Goal: Transaction & Acquisition: Purchase product/service

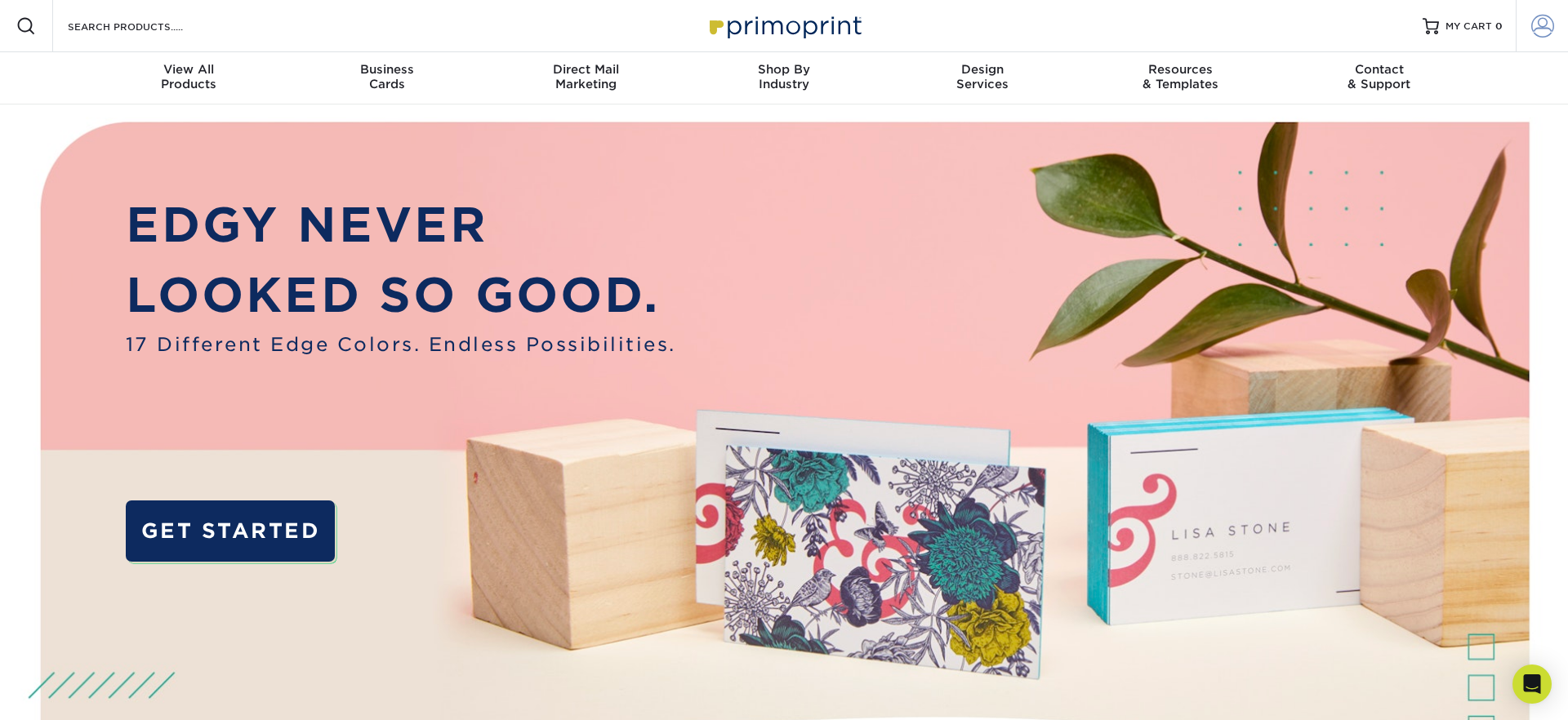
click at [1545, 22] on span at bounding box center [1543, 26] width 23 height 23
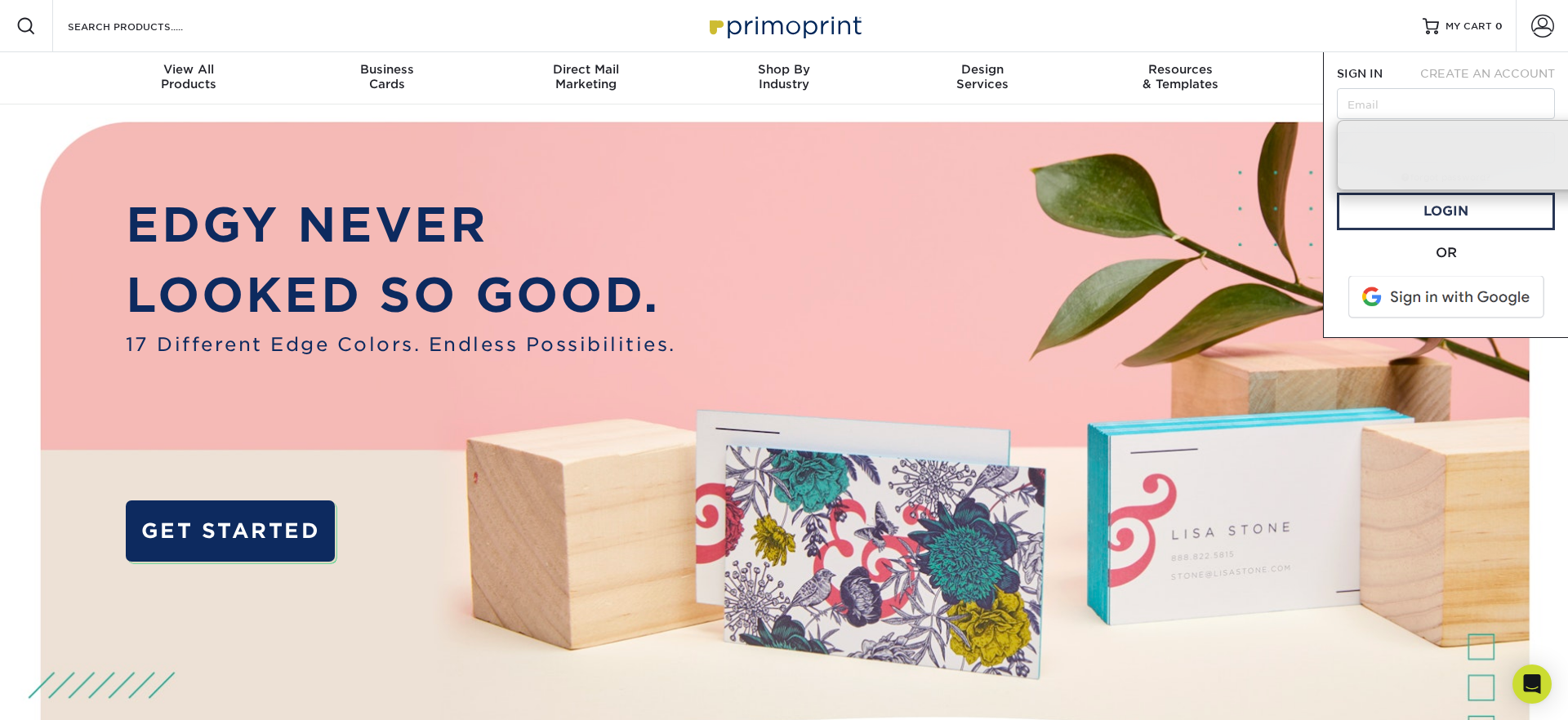
click at [1439, 297] on span at bounding box center [1448, 298] width 209 height 43
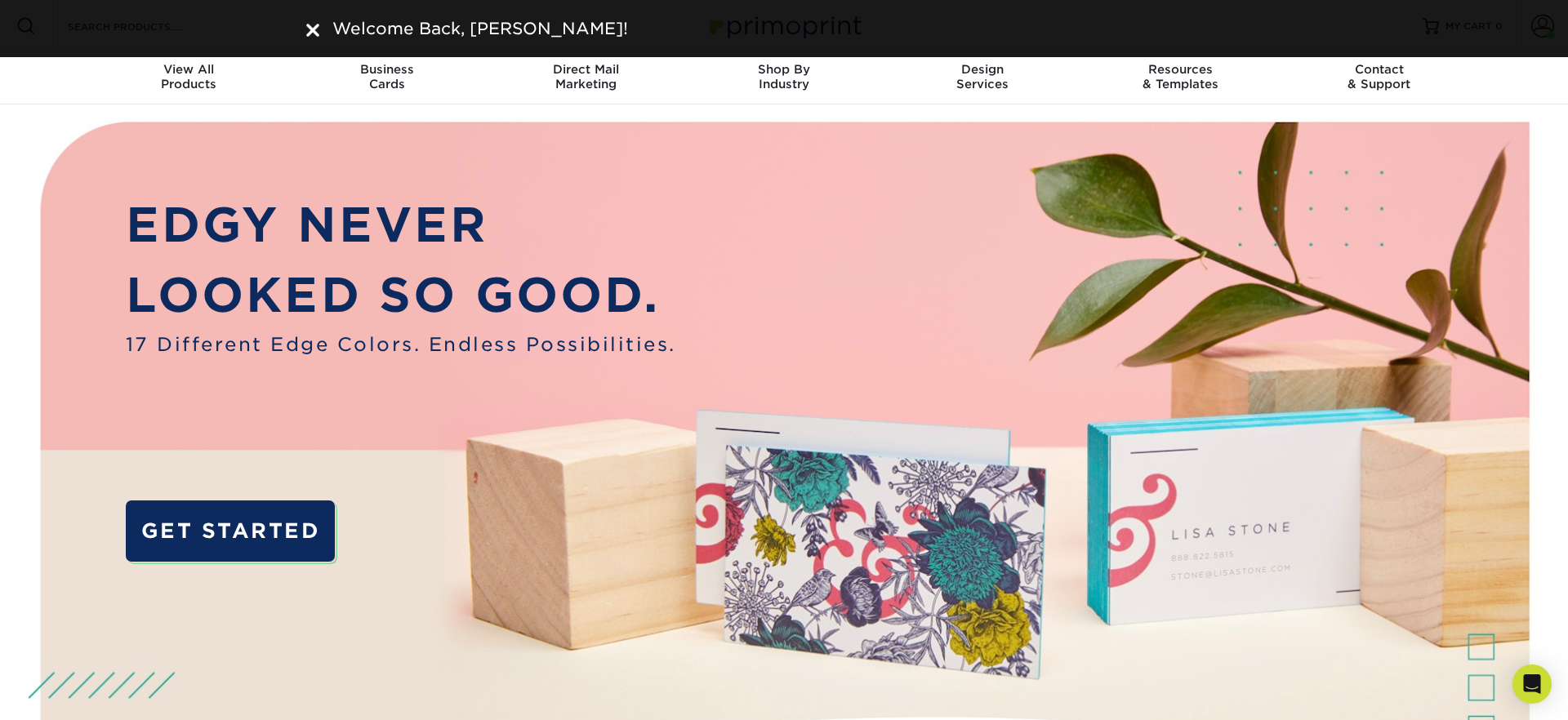
click at [317, 26] on img at bounding box center [313, 30] width 13 height 13
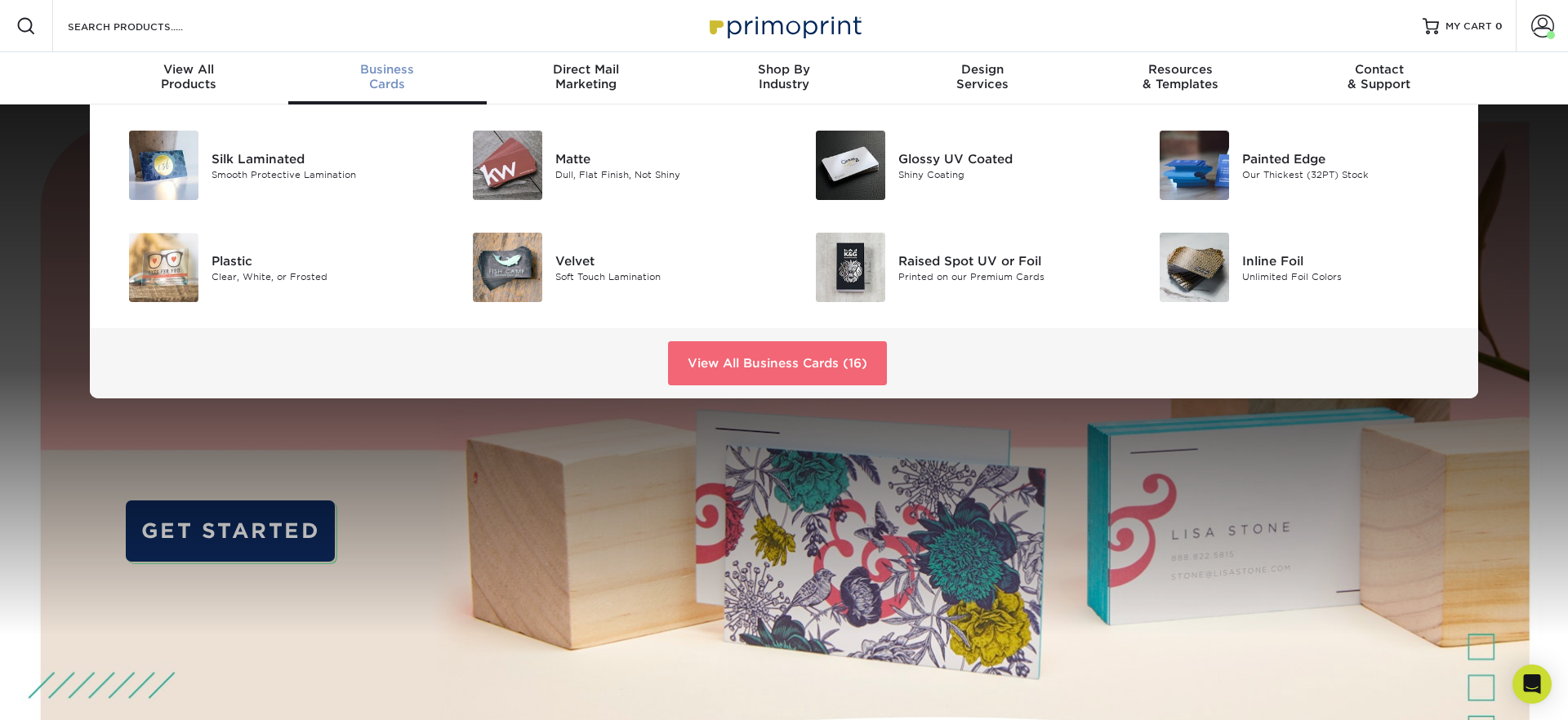
click at [730, 354] on link "View All Business Cards (16)" at bounding box center [777, 363] width 219 height 44
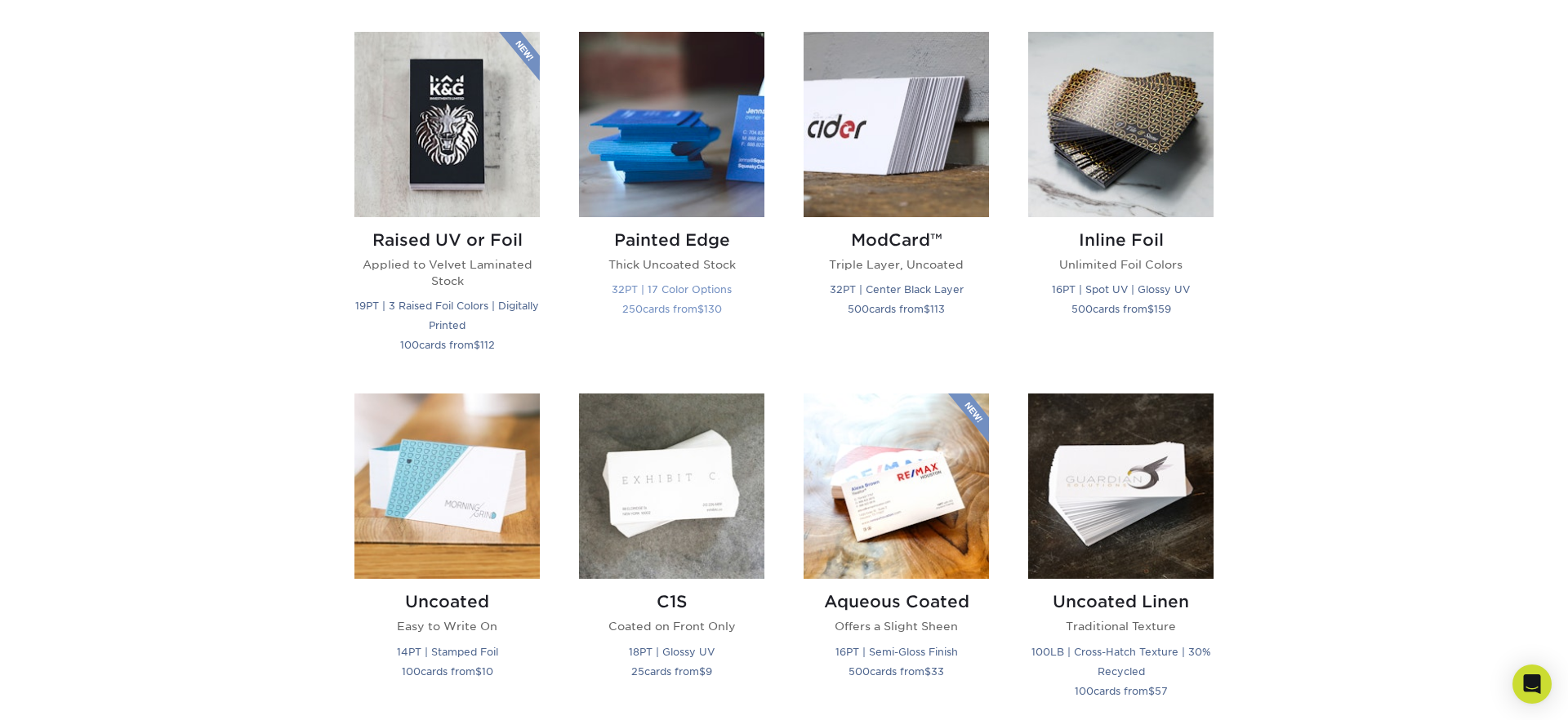
scroll to position [1133, 0]
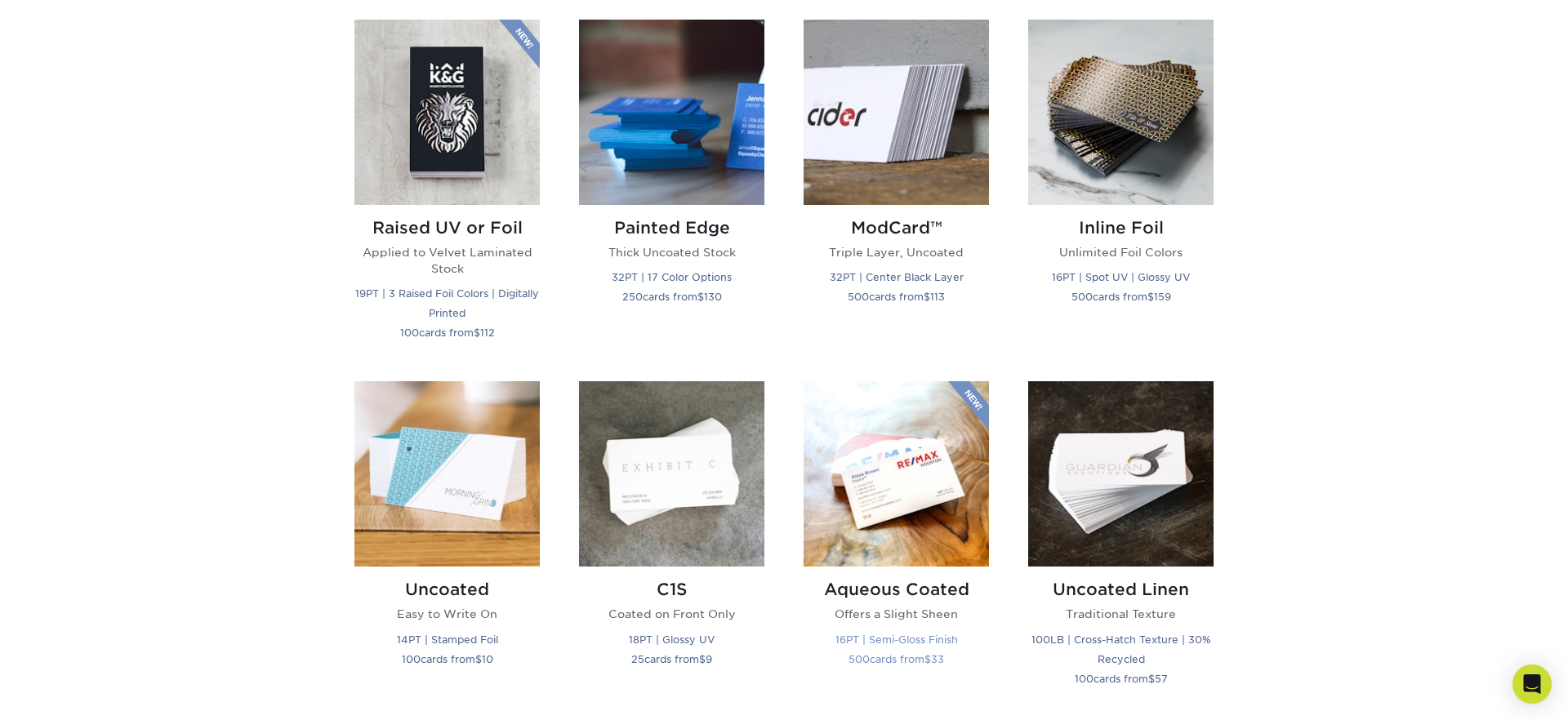
click at [913, 510] on img at bounding box center [897, 474] width 185 height 185
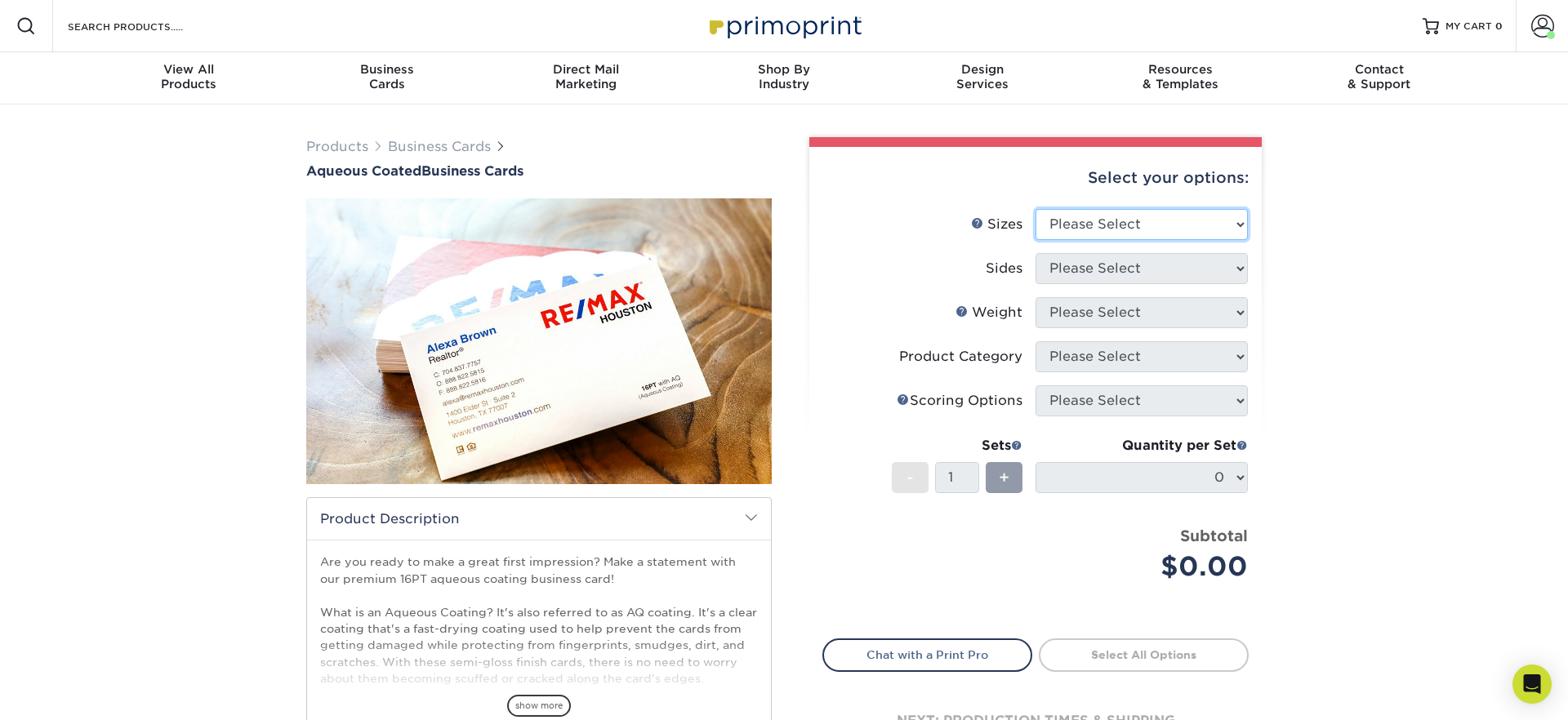
click at [1087, 225] on select "Please Select 1.5" x 3.5" - Mini 1.75" x 3.5" - Mini 2" x 3" - Mini 2" x 3.5" -…" at bounding box center [1142, 225] width 212 height 31
select select "2.00x3.50"
click at [1036, 209] on select "Please Select 1.5" x 3.5" - Mini 1.75" x 3.5" - Mini 2" x 3" - Mini 2" x 3.5" -…" at bounding box center [1142, 225] width 212 height 31
click at [1110, 269] on select "Please Select Print Both Sides Print Front Only" at bounding box center [1142, 268] width 212 height 31
select select "13abbda7-1d64-4f25-8bb2-c179b224825d"
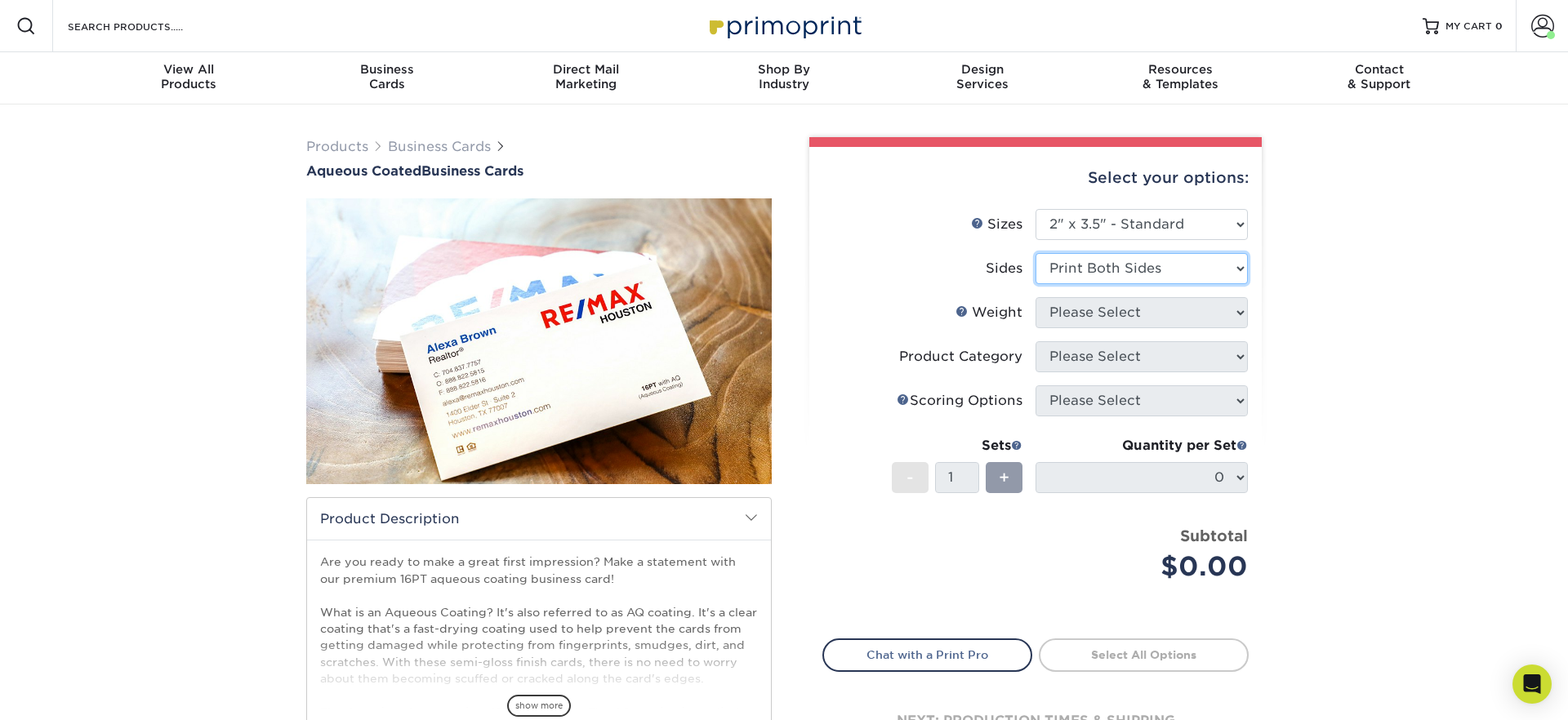
click at [1036, 253] on select "Please Select Print Both Sides Print Front Only" at bounding box center [1142, 268] width 212 height 31
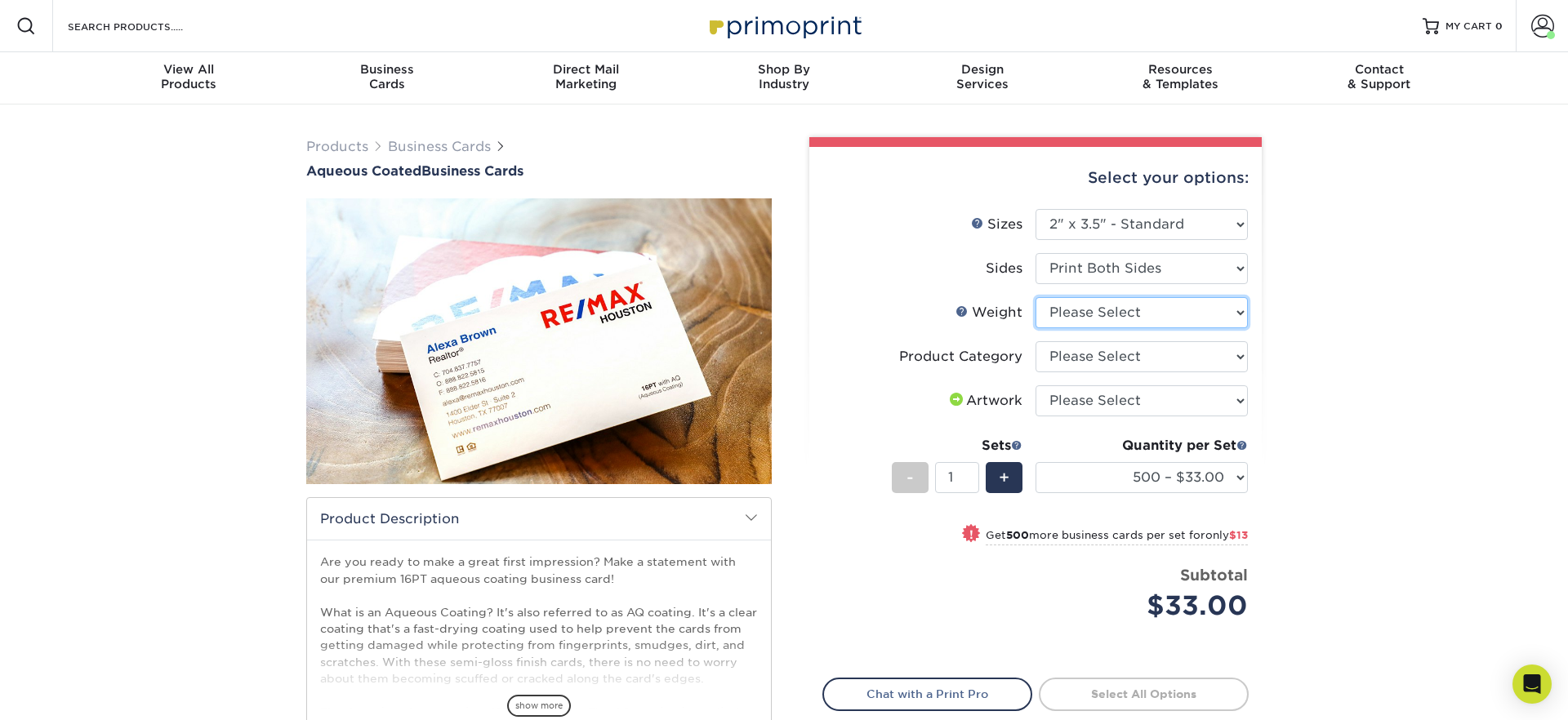
click at [1102, 316] on select "Please Select 16PT" at bounding box center [1142, 312] width 212 height 31
select select "16PT"
click at [1036, 297] on select "Please Select 16PT" at bounding box center [1142, 312] width 212 height 31
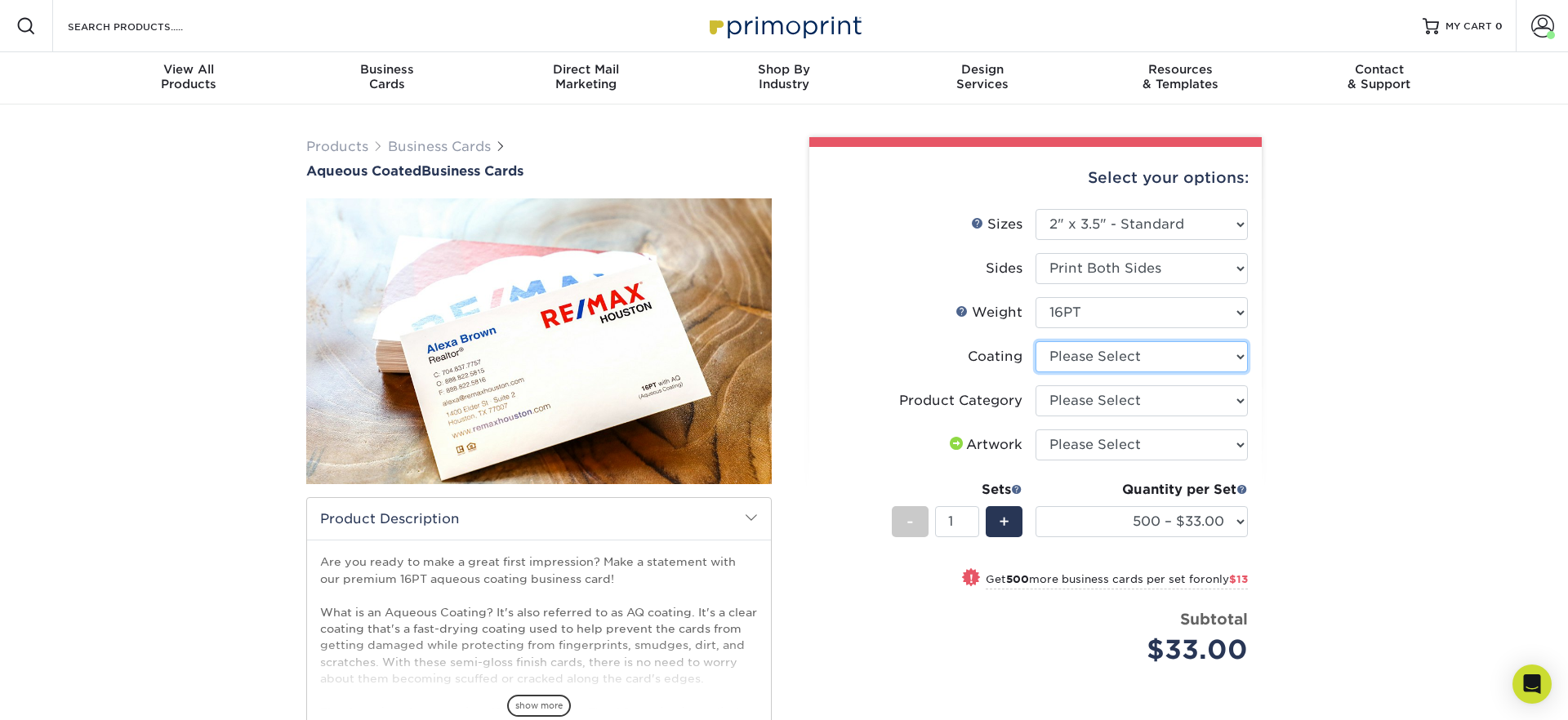
click at [1096, 357] on select at bounding box center [1142, 356] width 212 height 31
select select "d41dab50-ff65-4f4f-bb17-2afe4d36ae33"
click at [1036, 341] on select at bounding box center [1142, 356] width 212 height 31
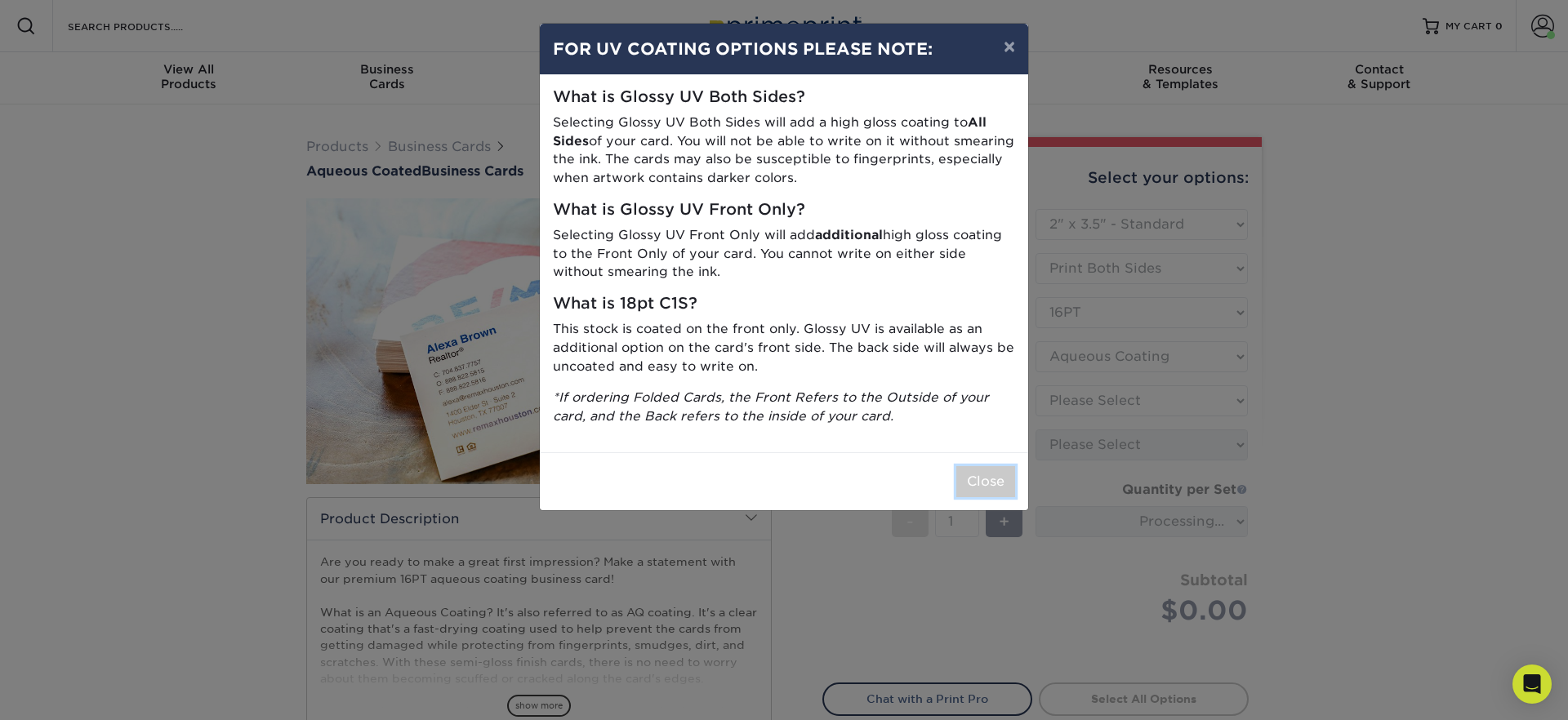
click at [988, 490] on button "Close" at bounding box center [986, 481] width 59 height 31
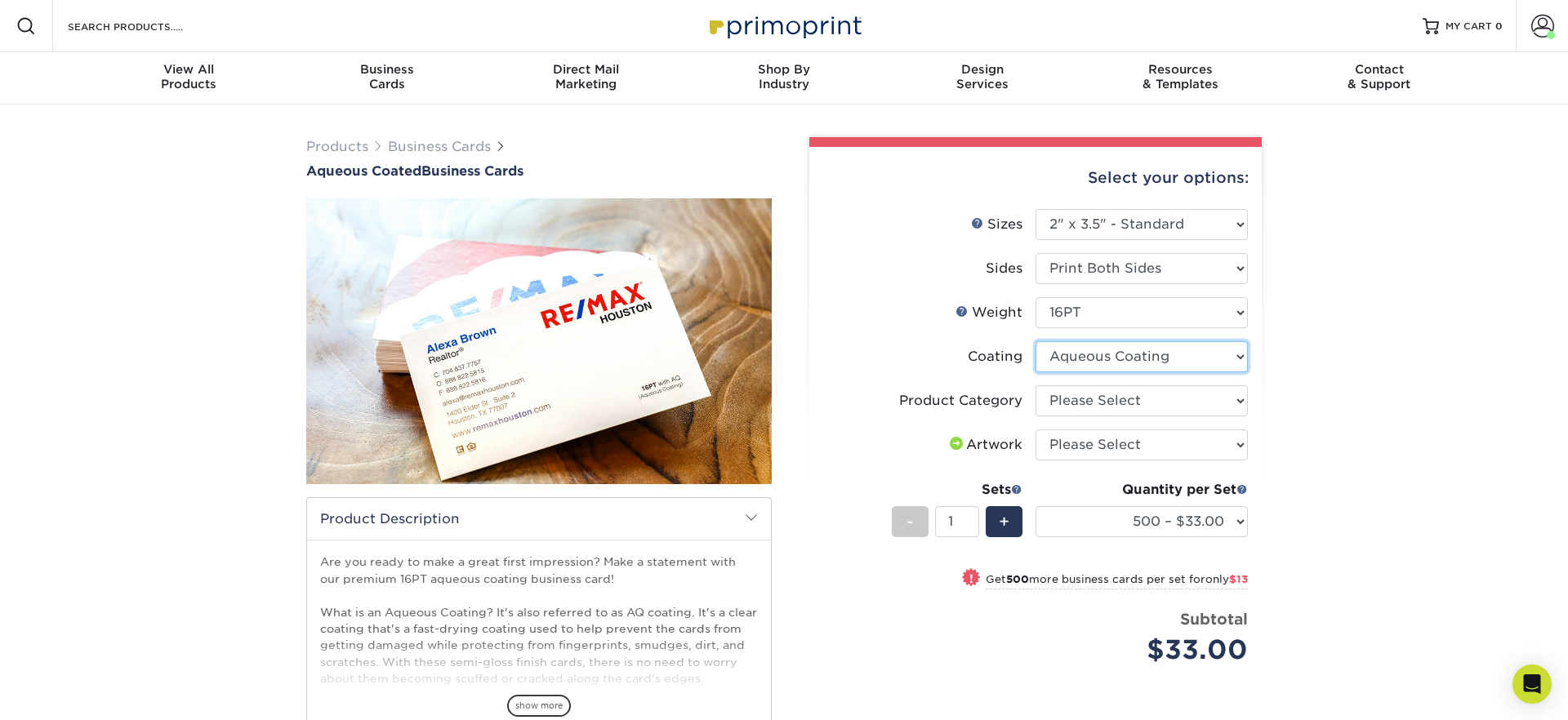
click at [1091, 361] on select at bounding box center [1142, 356] width 212 height 31
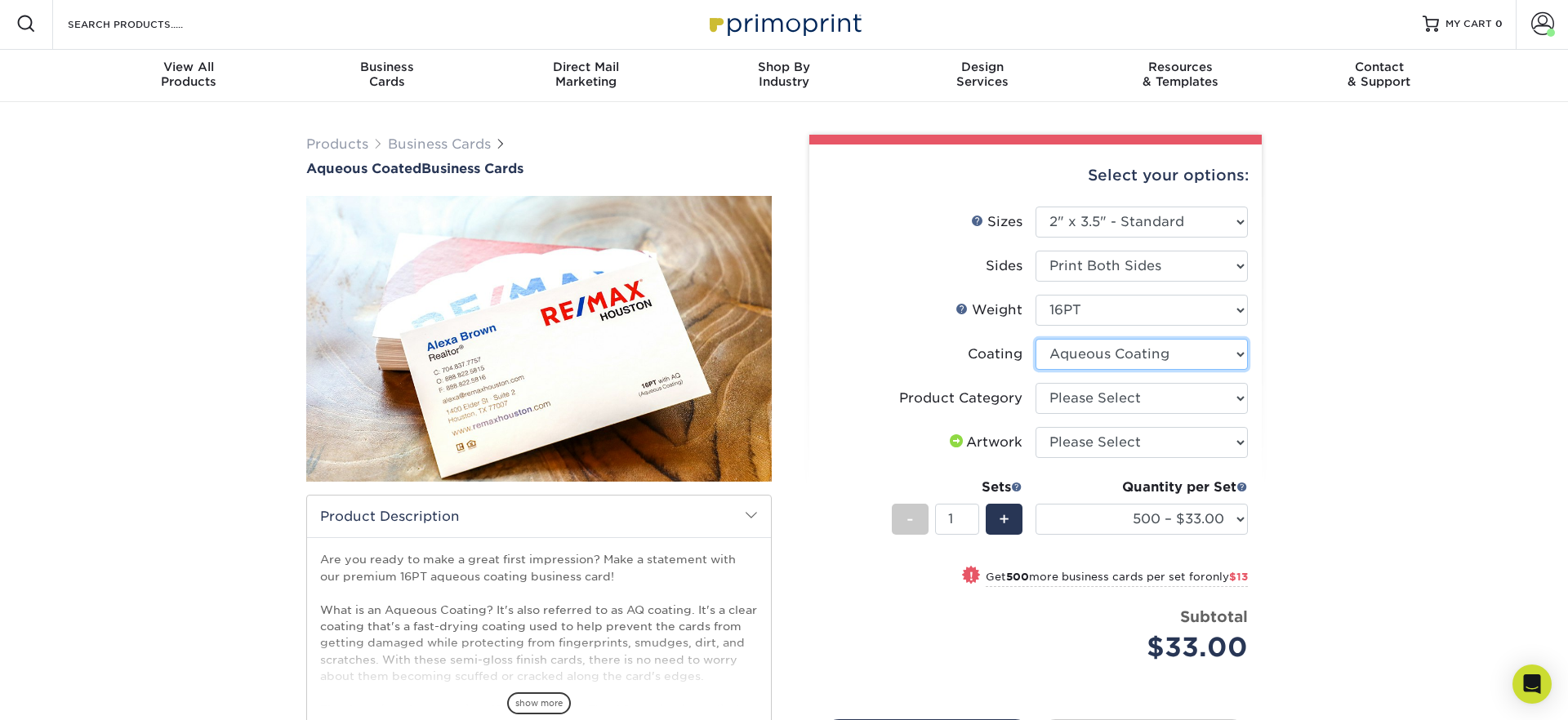
click at [1036, 339] on select at bounding box center [1142, 354] width 212 height 31
click at [1088, 397] on select "Please Select Business Cards" at bounding box center [1142, 398] width 212 height 31
select select "3b5148f1-0588-4f88-a218-97bcfdce65c1"
click at [1036, 383] on select "Please Select Business Cards" at bounding box center [1142, 398] width 212 height 31
click at [1076, 442] on select "Please Select I will upload files I need a design - $100" at bounding box center [1142, 442] width 212 height 31
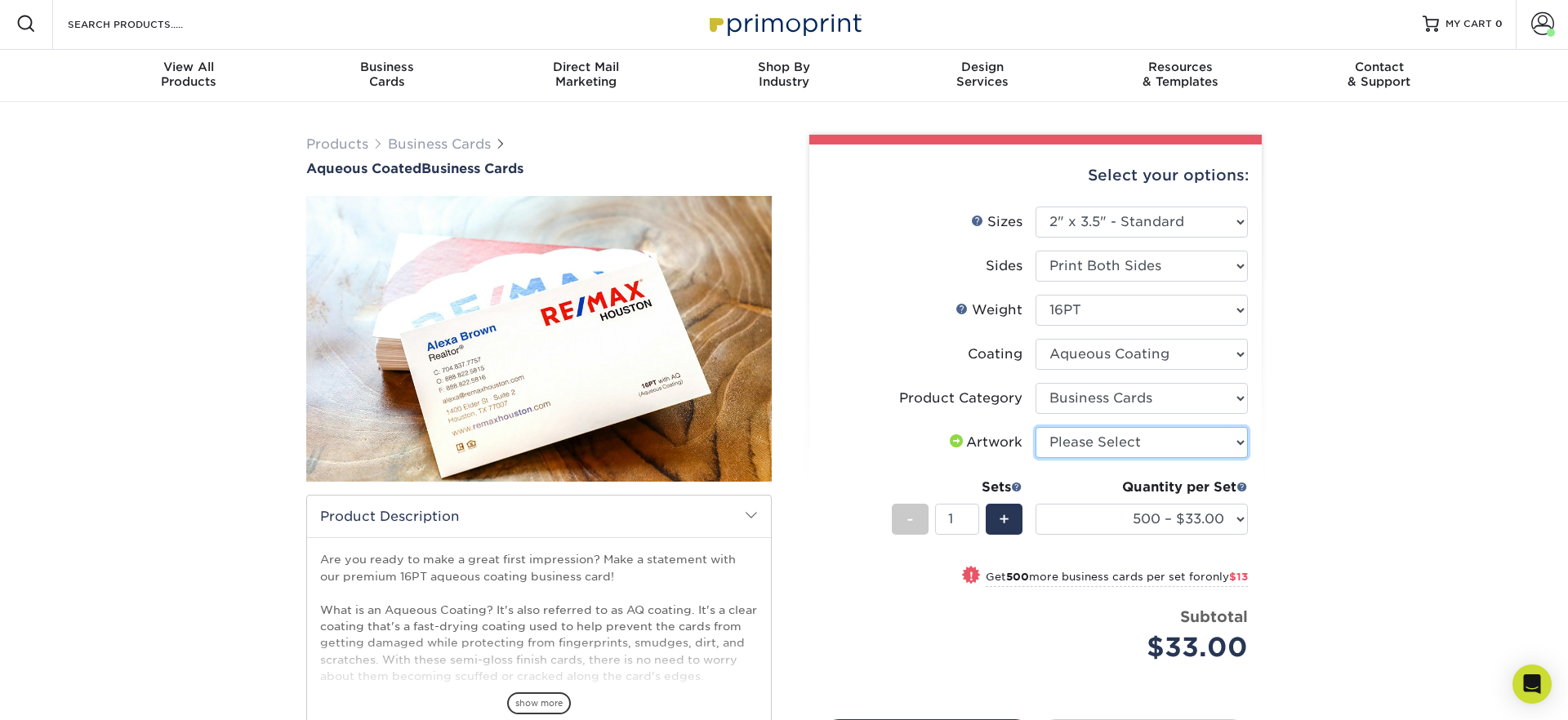
select select "upload"
click at [1036, 427] on select "Please Select I will upload files I need a design - $100" at bounding box center [1142, 442] width 212 height 31
click at [1340, 491] on div "Products Business Cards Aqueous Coated Business Cards show more $" at bounding box center [784, 512] width 1568 height 820
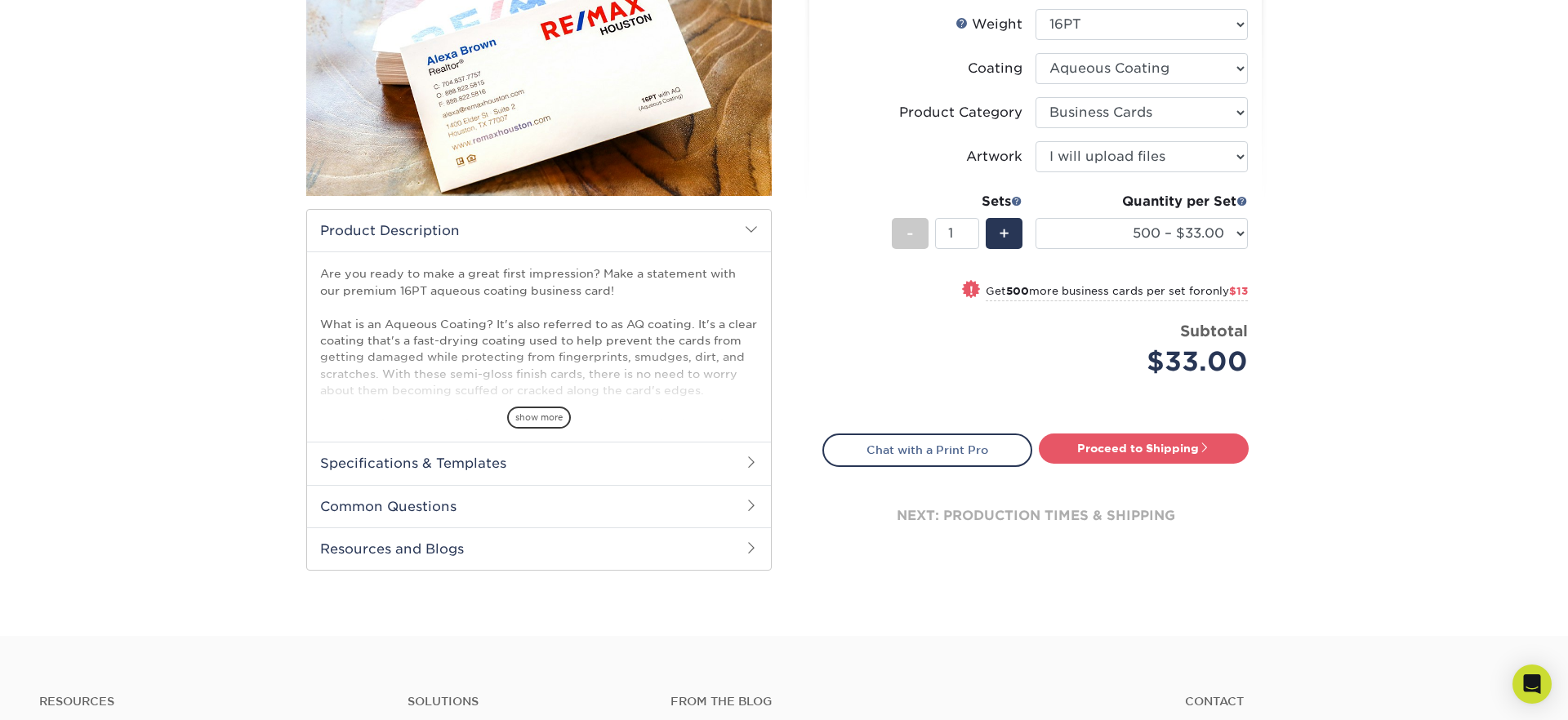
scroll to position [316, 0]
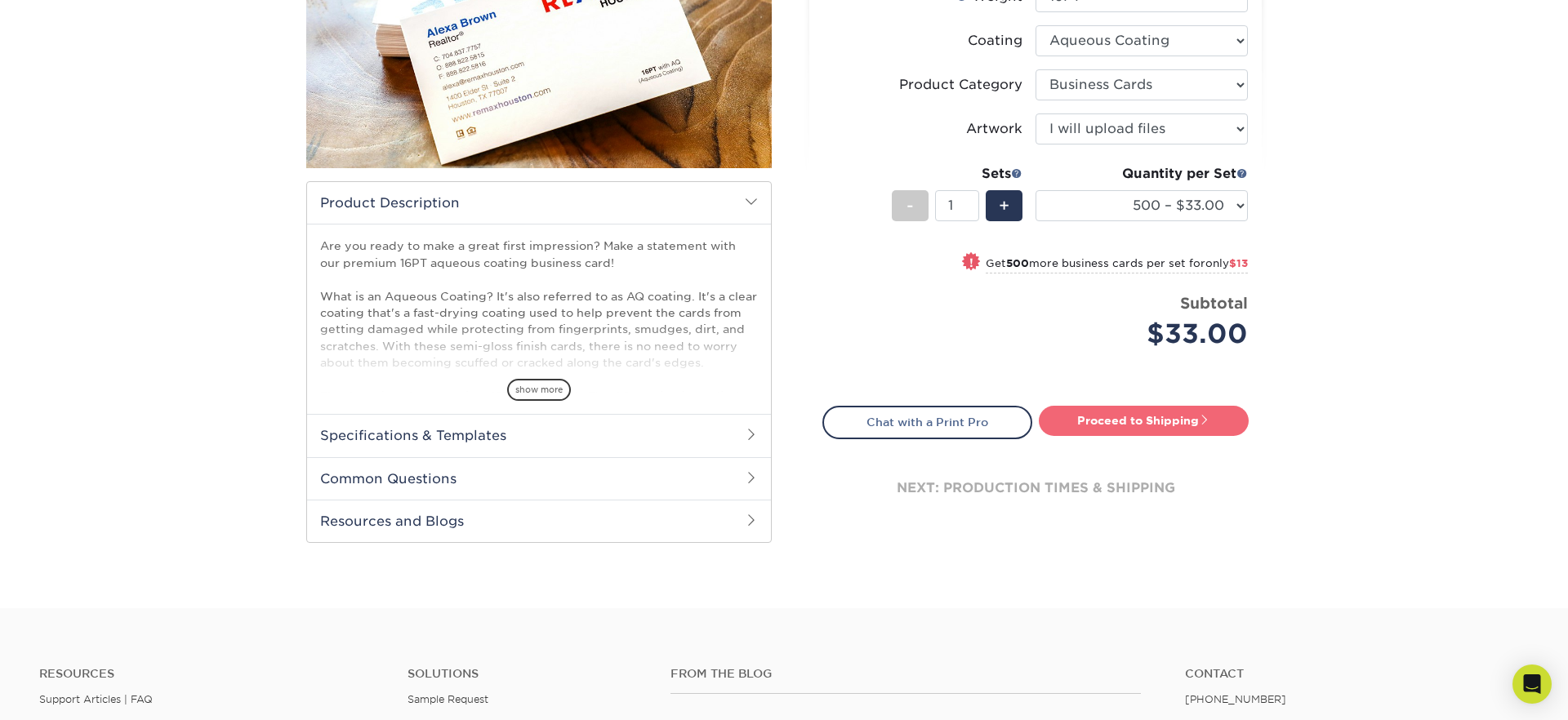
click at [1144, 430] on link "Proceed to Shipping" at bounding box center [1143, 420] width 209 height 29
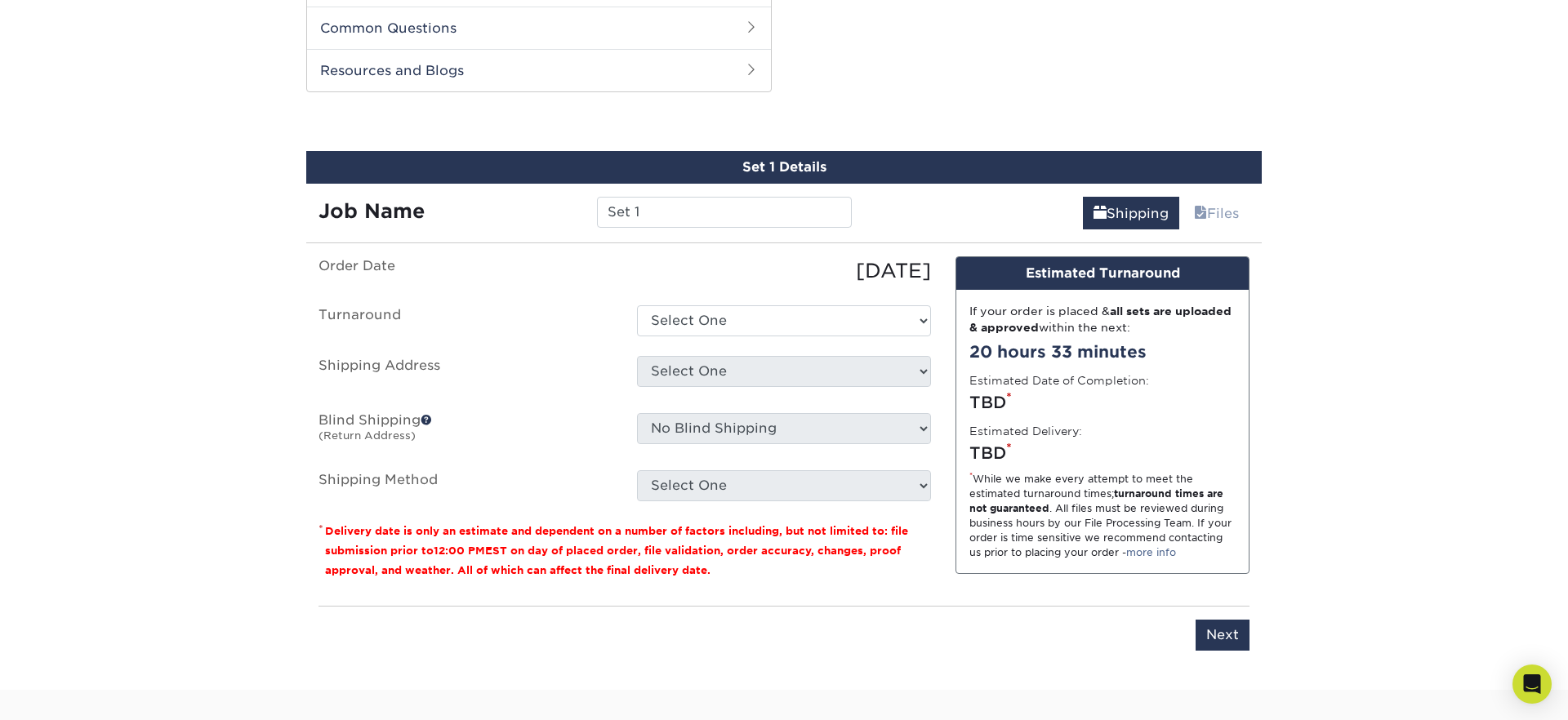
scroll to position [779, 0]
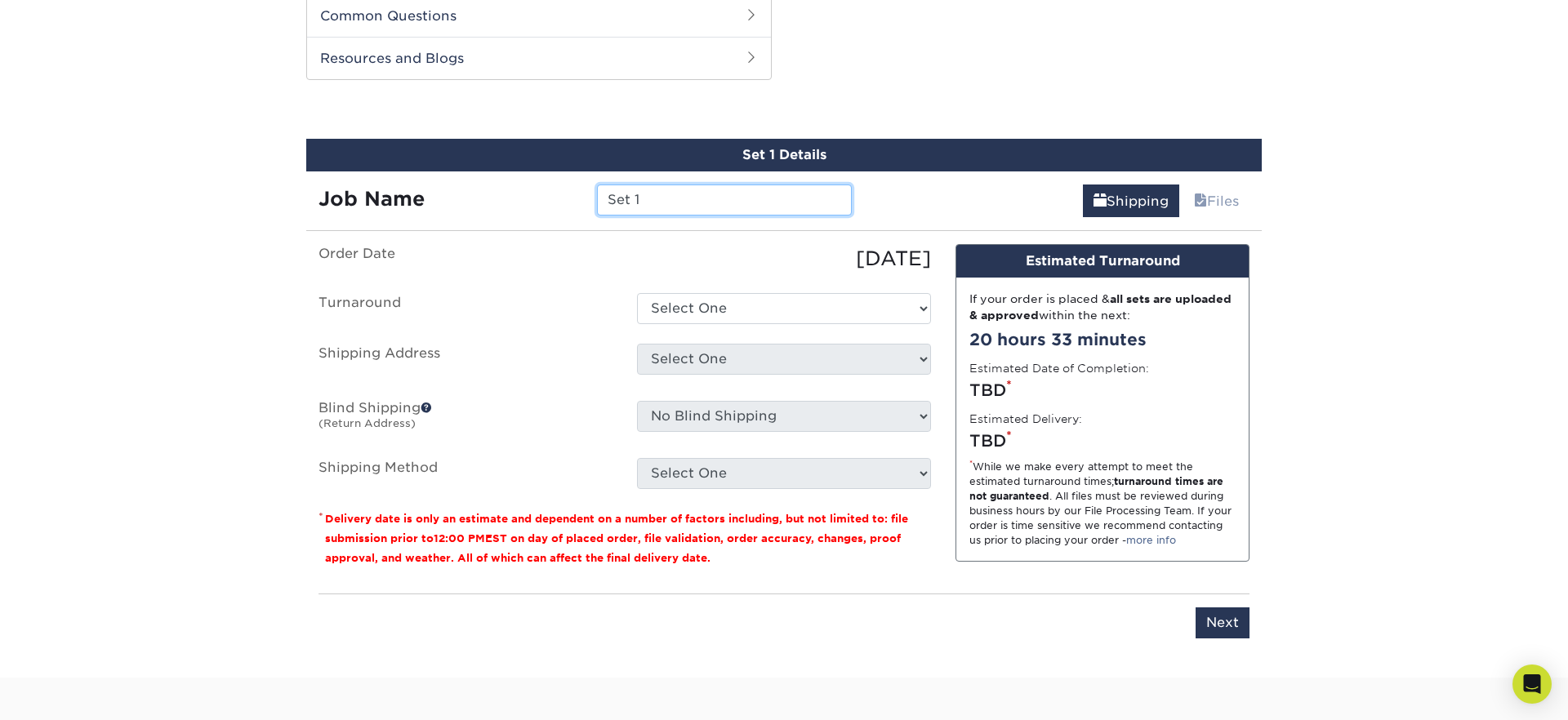
drag, startPoint x: 618, startPoint y: 192, endPoint x: 506, endPoint y: 184, distance: 112.3
click at [506, 184] on div "Job Name Set 1" at bounding box center [586, 200] width 558 height 31
type input "Alfredo Cuevas"
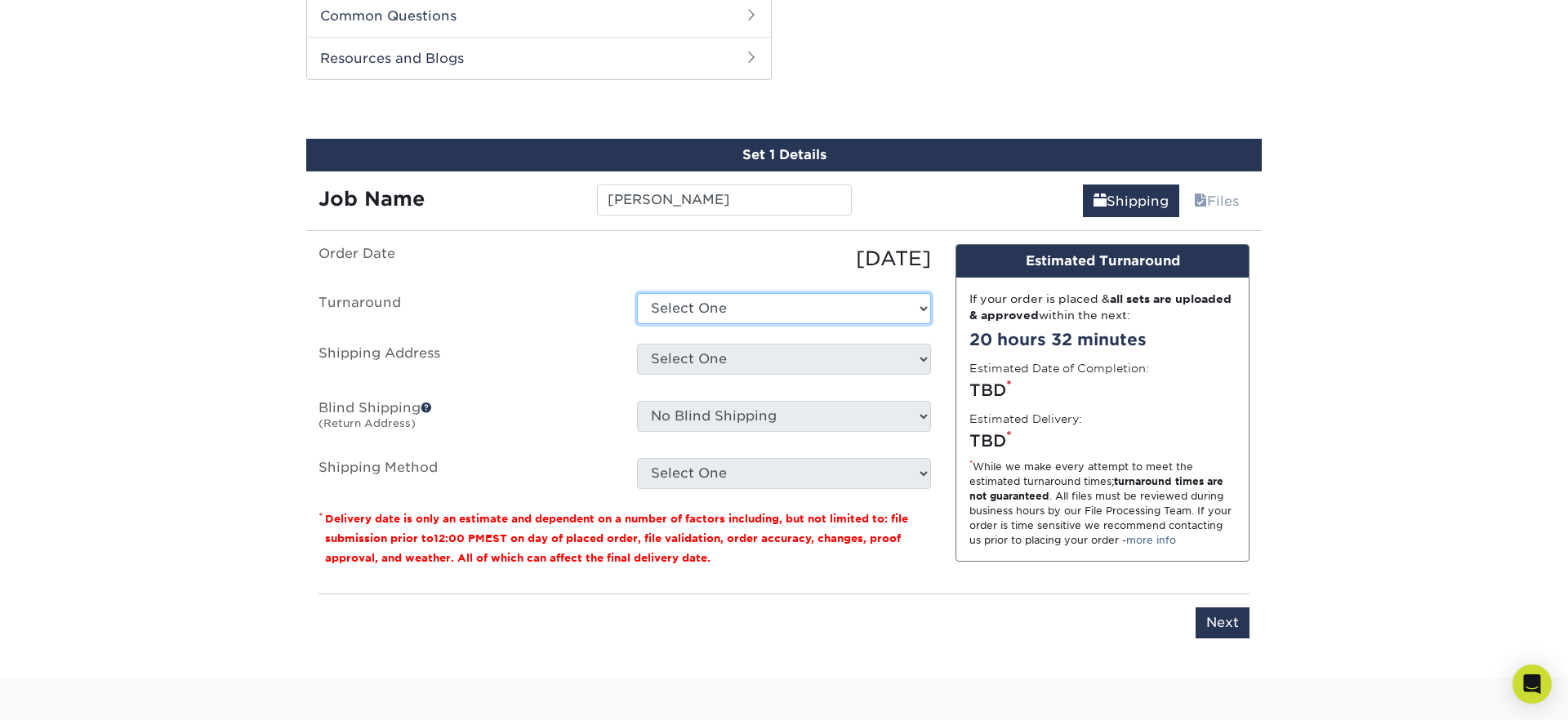
click at [820, 304] on select "Select One 2-4 Business Days 2 Day Next Business Day" at bounding box center [784, 308] width 294 height 31
select select "6247fa13-6ec4-4bd5-81ce-27fae4b5d043"
click at [637, 293] on select "Select One 2-4 Business Days 2 Day Next Business Day" at bounding box center [784, 308] width 294 height 31
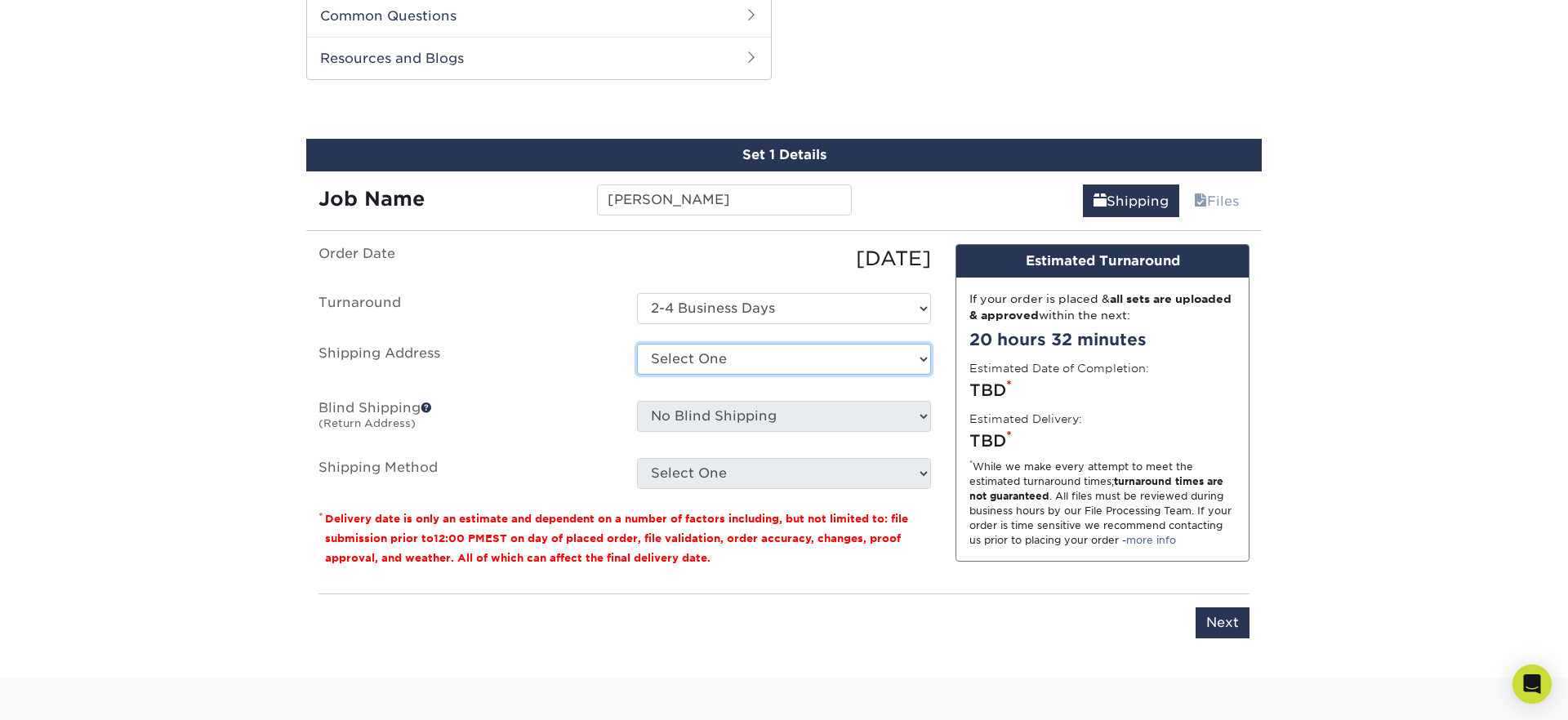
click at [711, 366] on select "Select One 176 S Mountain View Abraham Romero ACO GENERAL CONSTRUCTION Adrian M…" at bounding box center [784, 359] width 294 height 31
click at [708, 364] on select "Select One 176 S Mountain View Abraham Romero ACO GENERAL CONSTRUCTION Adrian M…" at bounding box center [784, 359] width 294 height 31
select select "newaddress"
click at [637, 344] on select "Select One 176 S Mountain View Abraham Romero ACO GENERAL CONSTRUCTION Adrian M…" at bounding box center [784, 359] width 294 height 31
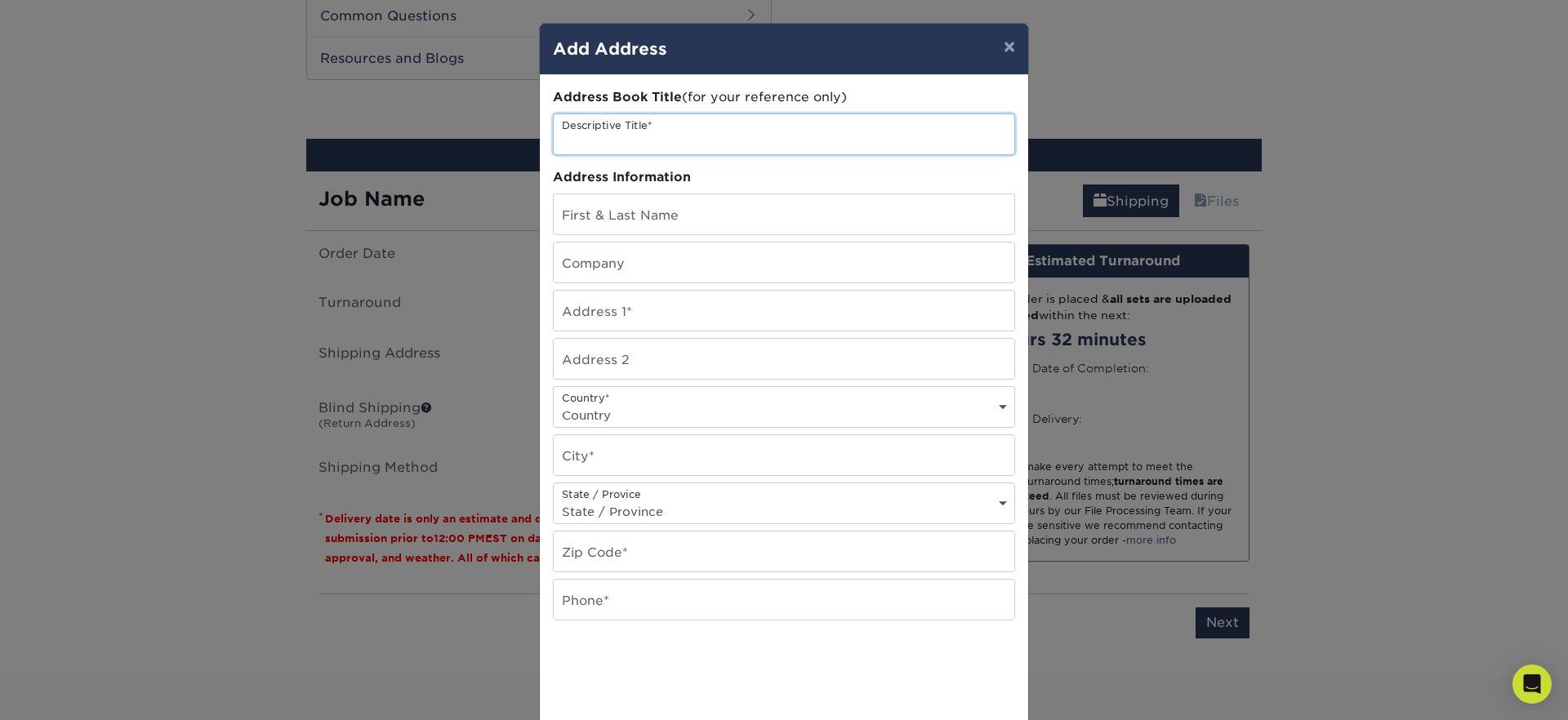
click at [641, 132] on input "text" at bounding box center [784, 134] width 461 height 40
type input "Alfredo Cuevas"
click at [594, 225] on input "text" at bounding box center [784, 214] width 461 height 40
drag, startPoint x: 570, startPoint y: 219, endPoint x: 584, endPoint y: 247, distance: 31.3
click at [570, 219] on input "Afredo Cuevas" at bounding box center [784, 214] width 461 height 40
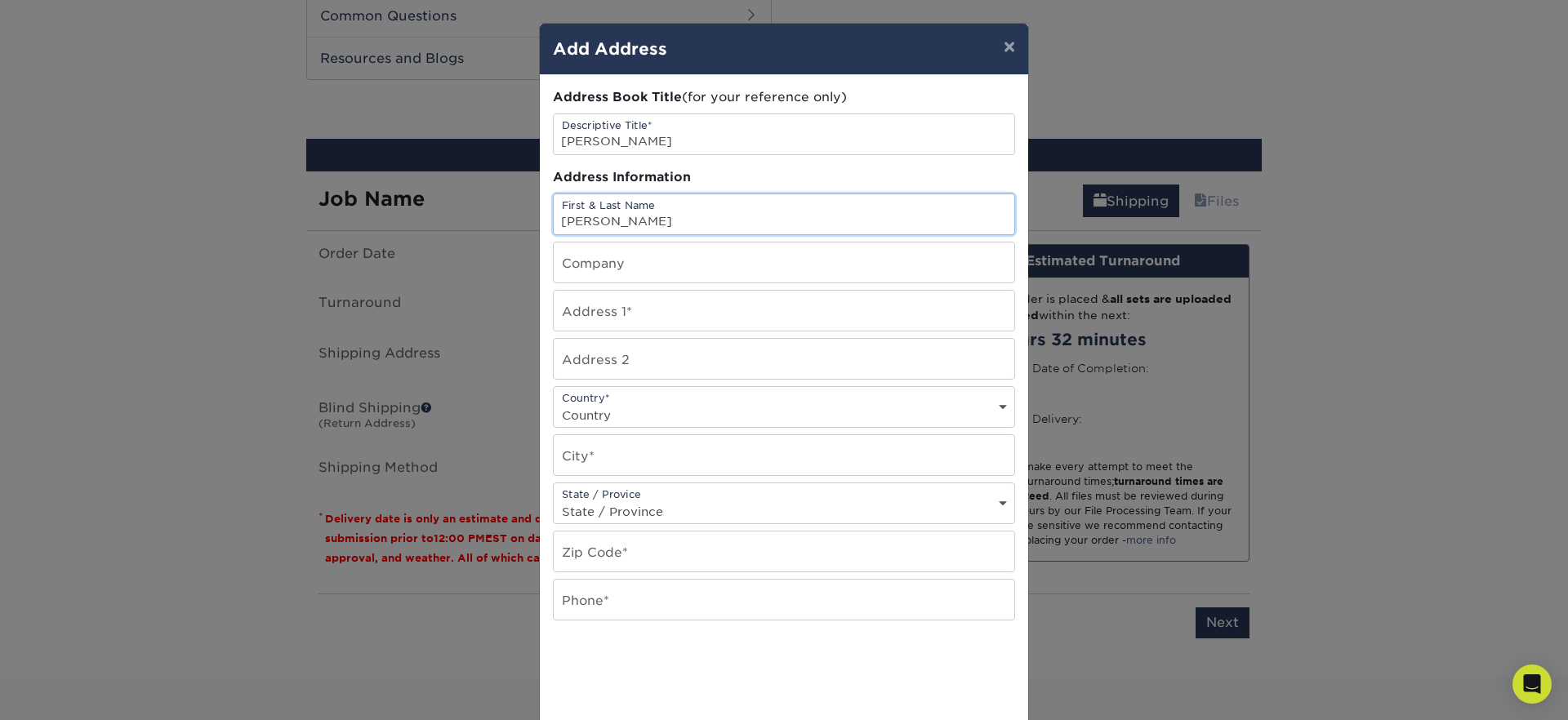
type input "Alfredo Cuevas"
click at [627, 265] on input "text" at bounding box center [784, 262] width 461 height 40
paste input "ACO General Construction Corp"
type input "ACO General Construction Corp"
drag, startPoint x: 618, startPoint y: 315, endPoint x: 857, endPoint y: 315, distance: 239.0
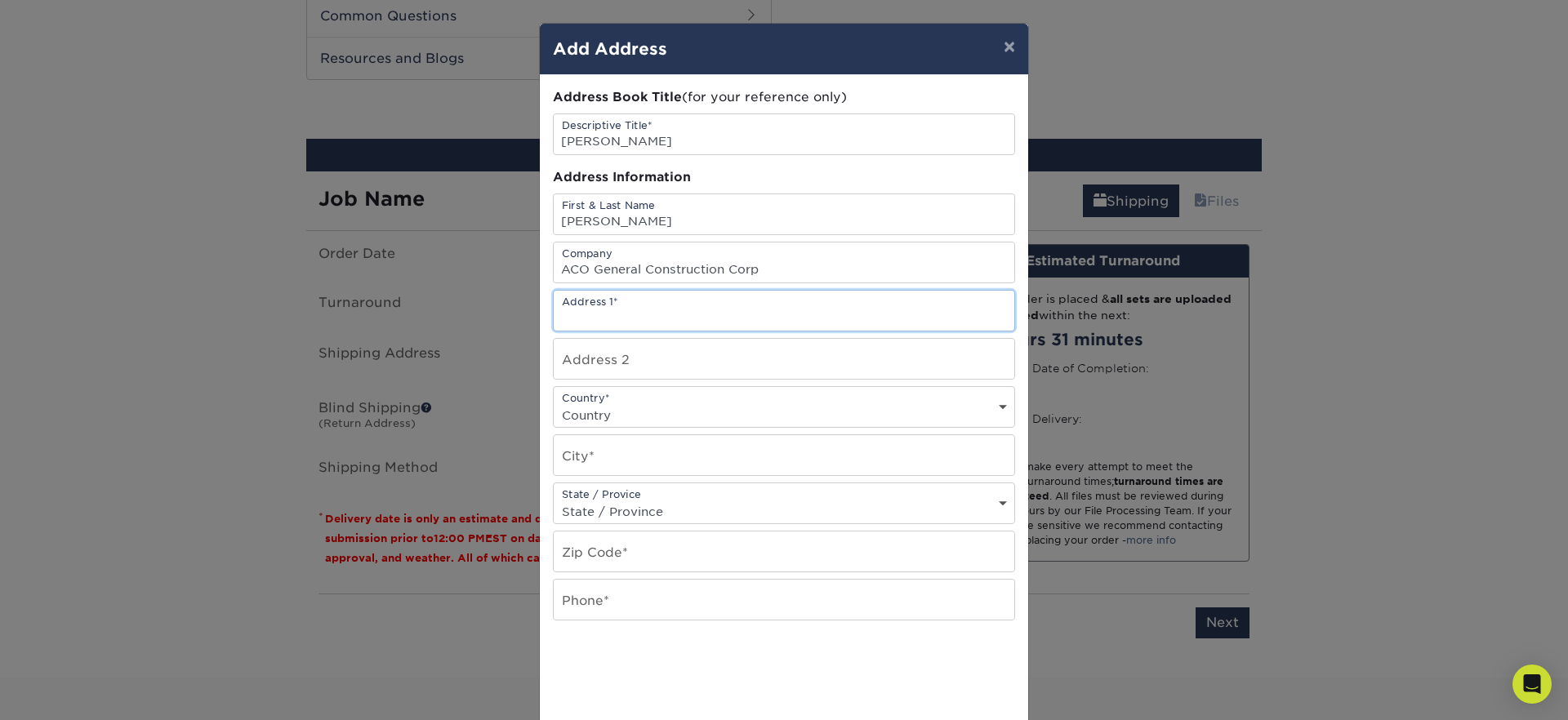
click at [618, 314] on input "text" at bounding box center [784, 310] width 461 height 40
type input "16769 Montgomery Ave"
click at [633, 413] on select "Country United States Canada ----------------------------- Afghanistan Albania …" at bounding box center [784, 415] width 461 height 24
select select "US"
click at [554, 404] on select "Country United States Canada ----------------------------- Afghanistan Albania …" at bounding box center [784, 415] width 461 height 24
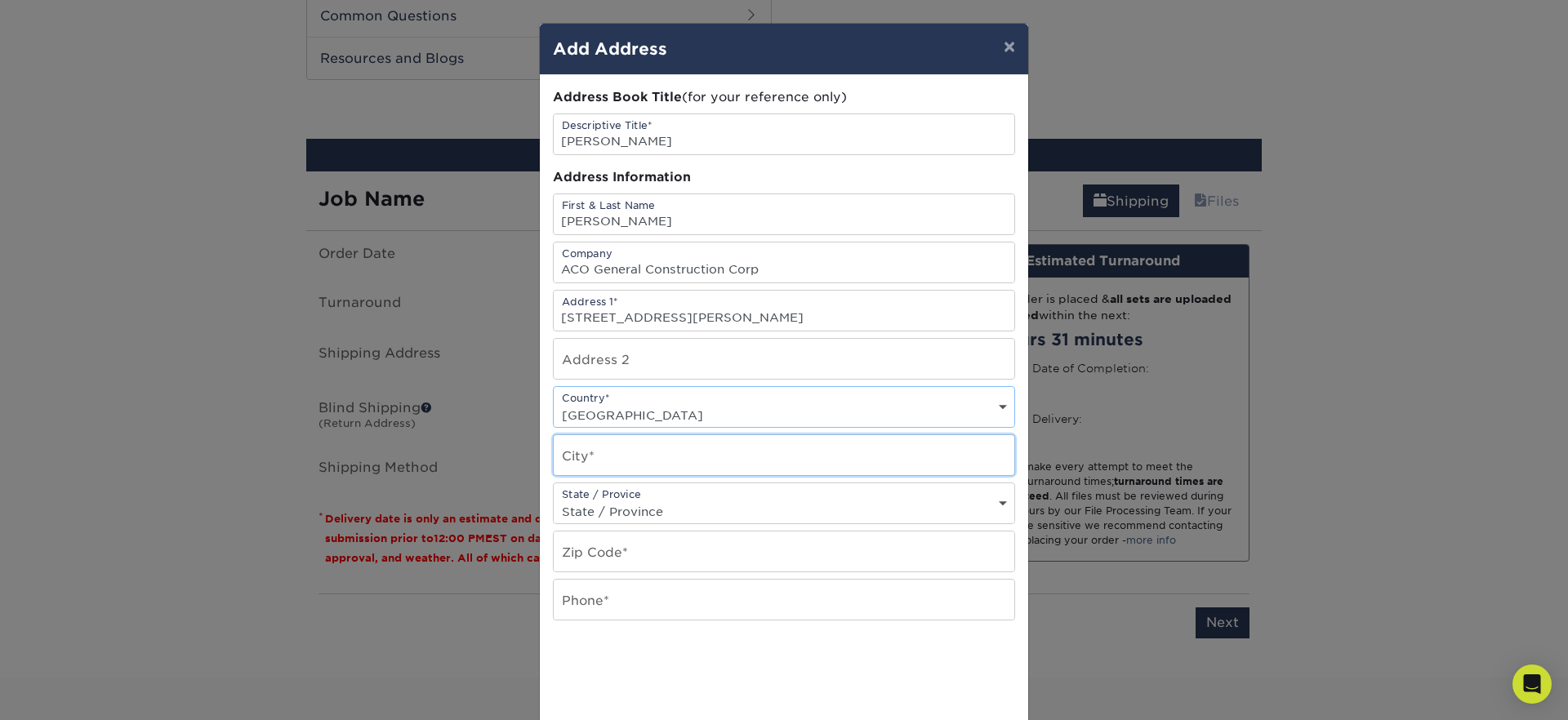
click at [638, 468] on input "text" at bounding box center [784, 454] width 461 height 40
type input "Fontana"
click at [642, 509] on select "State / Province Alabama Alaska Arizona Arkansas California Colorado Connecticu…" at bounding box center [784, 511] width 461 height 24
select select "CA"
click at [554, 500] on select "State / Province Alabama Alaska Arizona Arkansas California Colorado Connecticu…" at bounding box center [784, 511] width 461 height 24
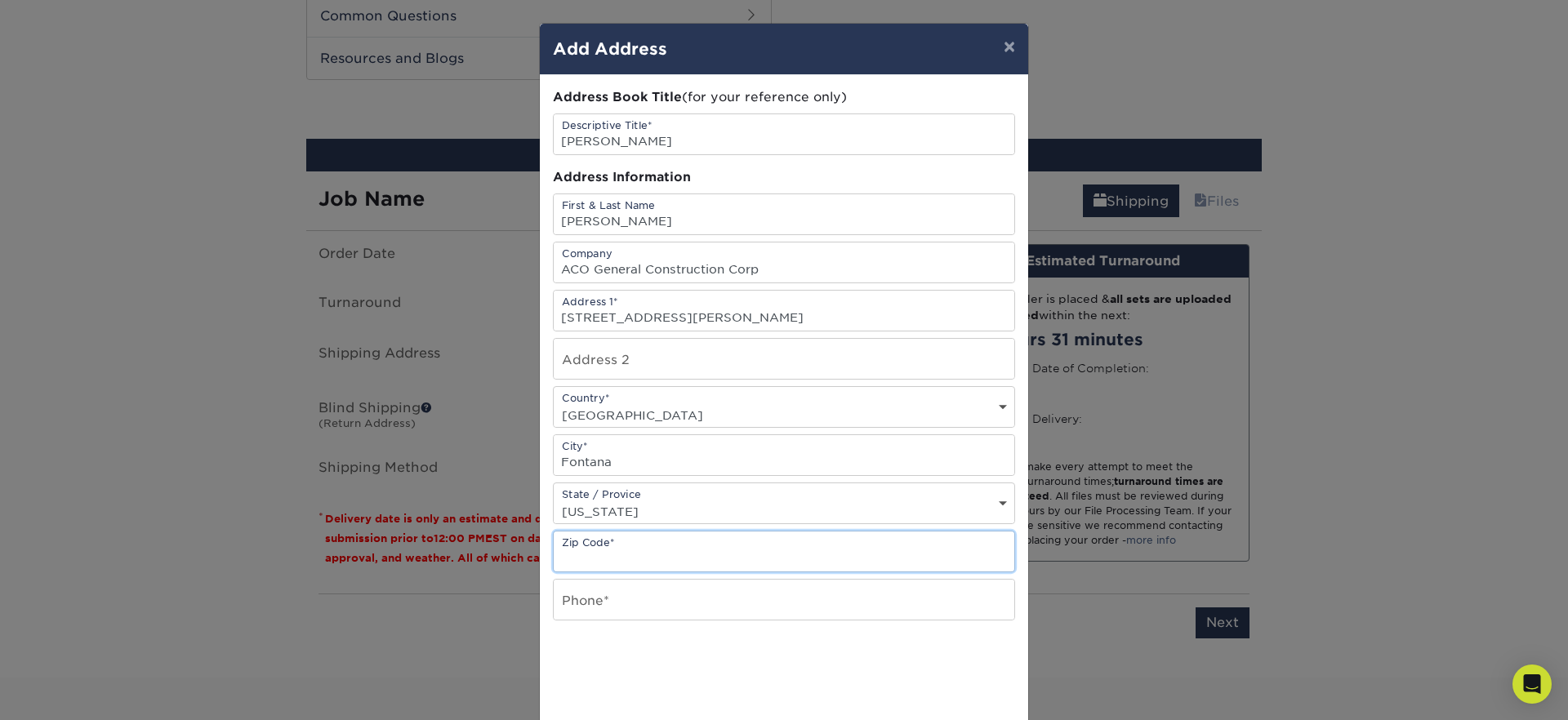
click at [606, 563] on input "text" at bounding box center [784, 551] width 461 height 40
type input "92336"
click at [603, 594] on input "text" at bounding box center [784, 599] width 461 height 40
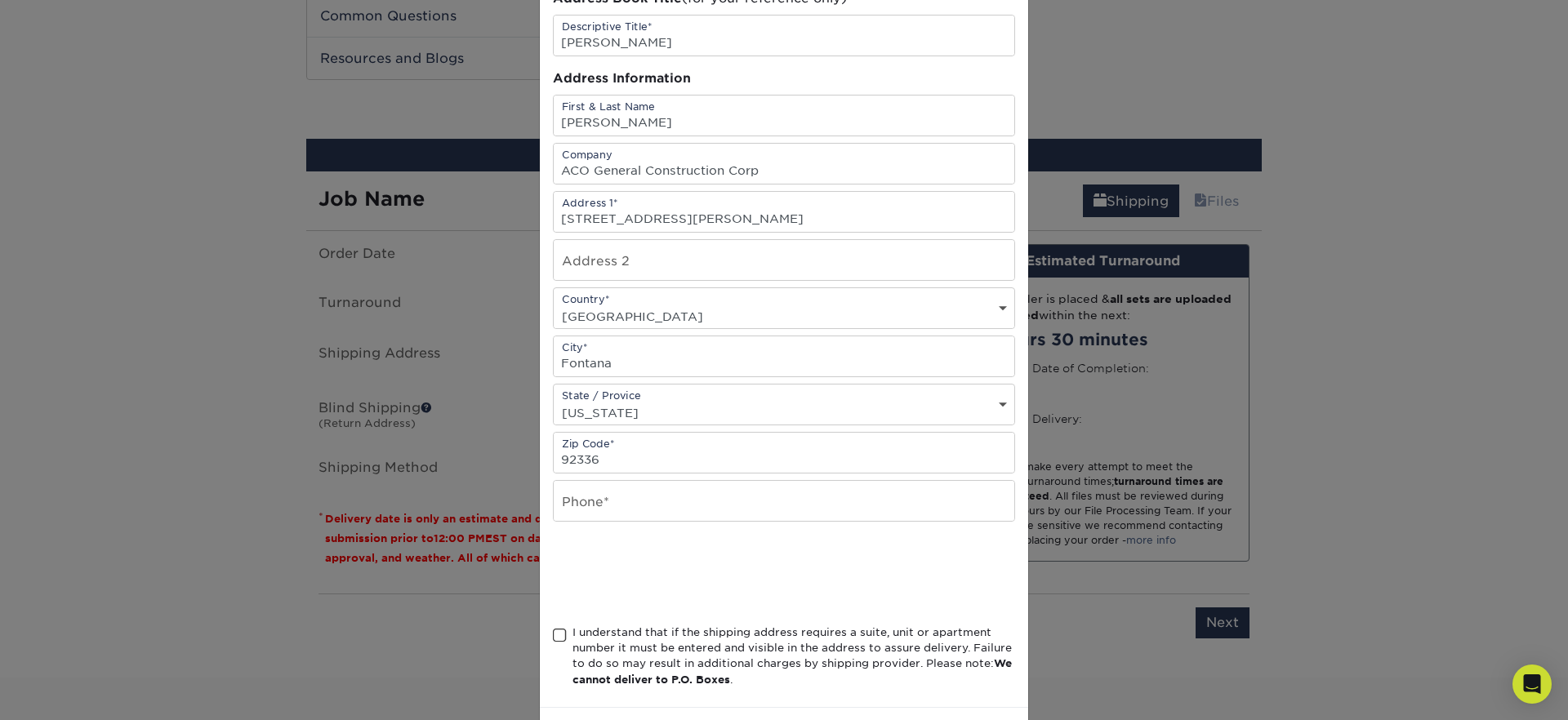
scroll to position [168, 0]
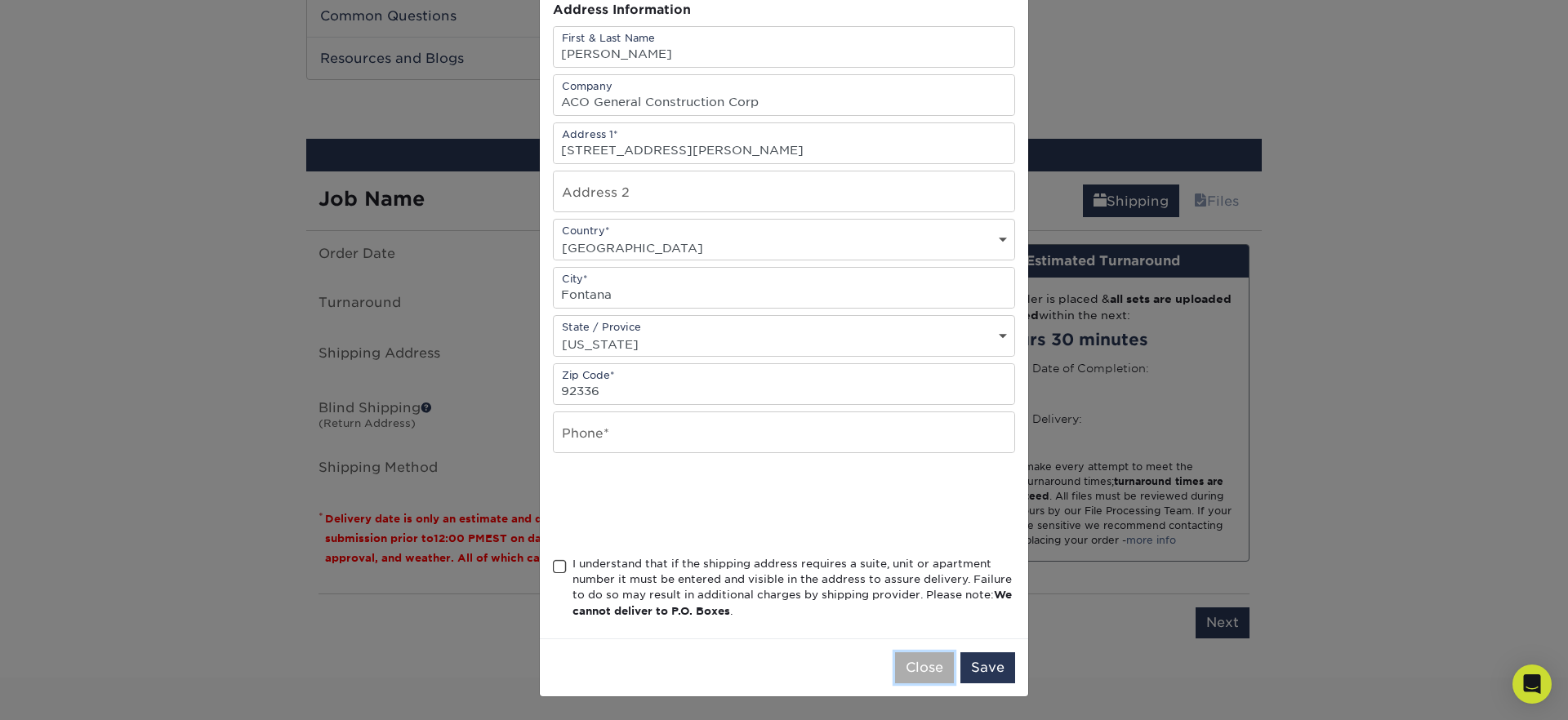
click at [917, 667] on button "Close" at bounding box center [924, 667] width 59 height 31
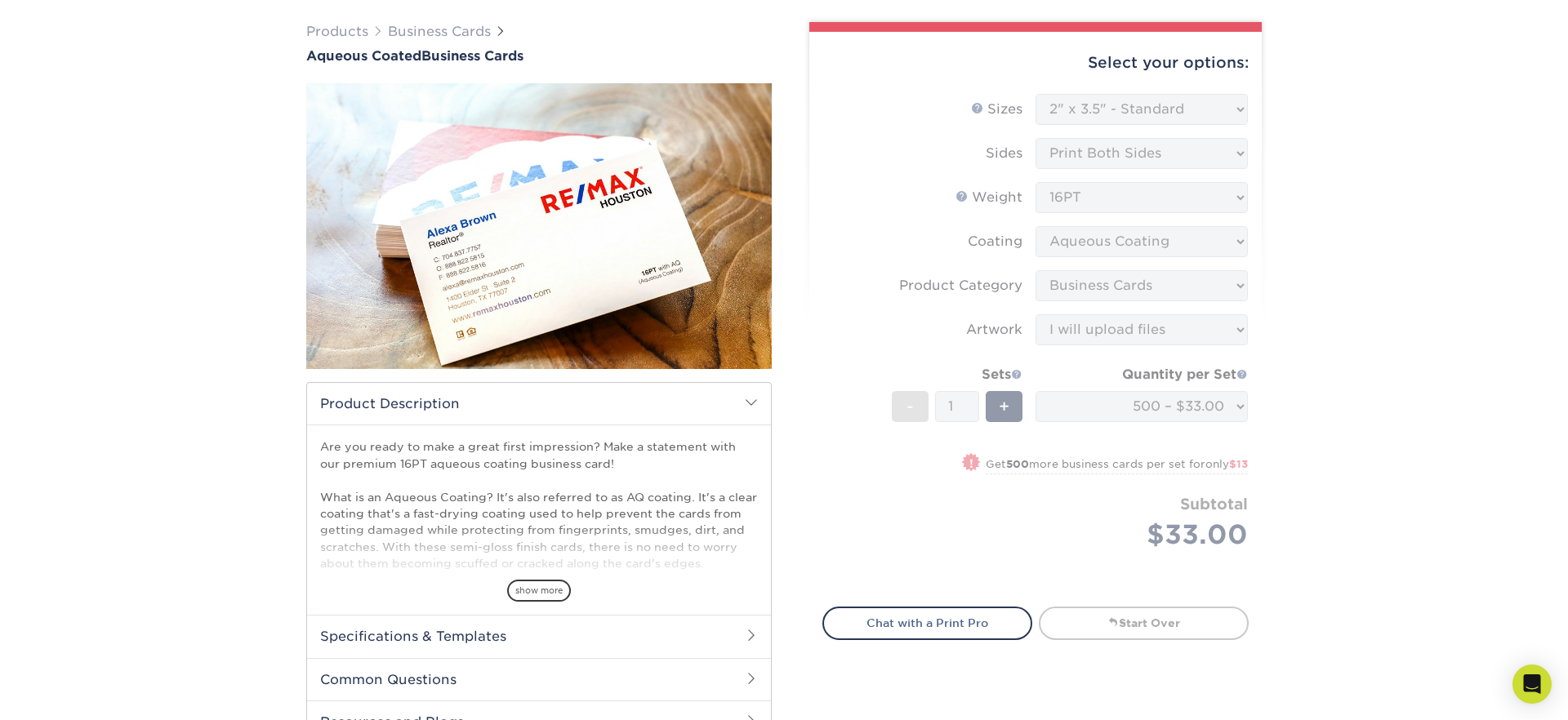
scroll to position [0, 0]
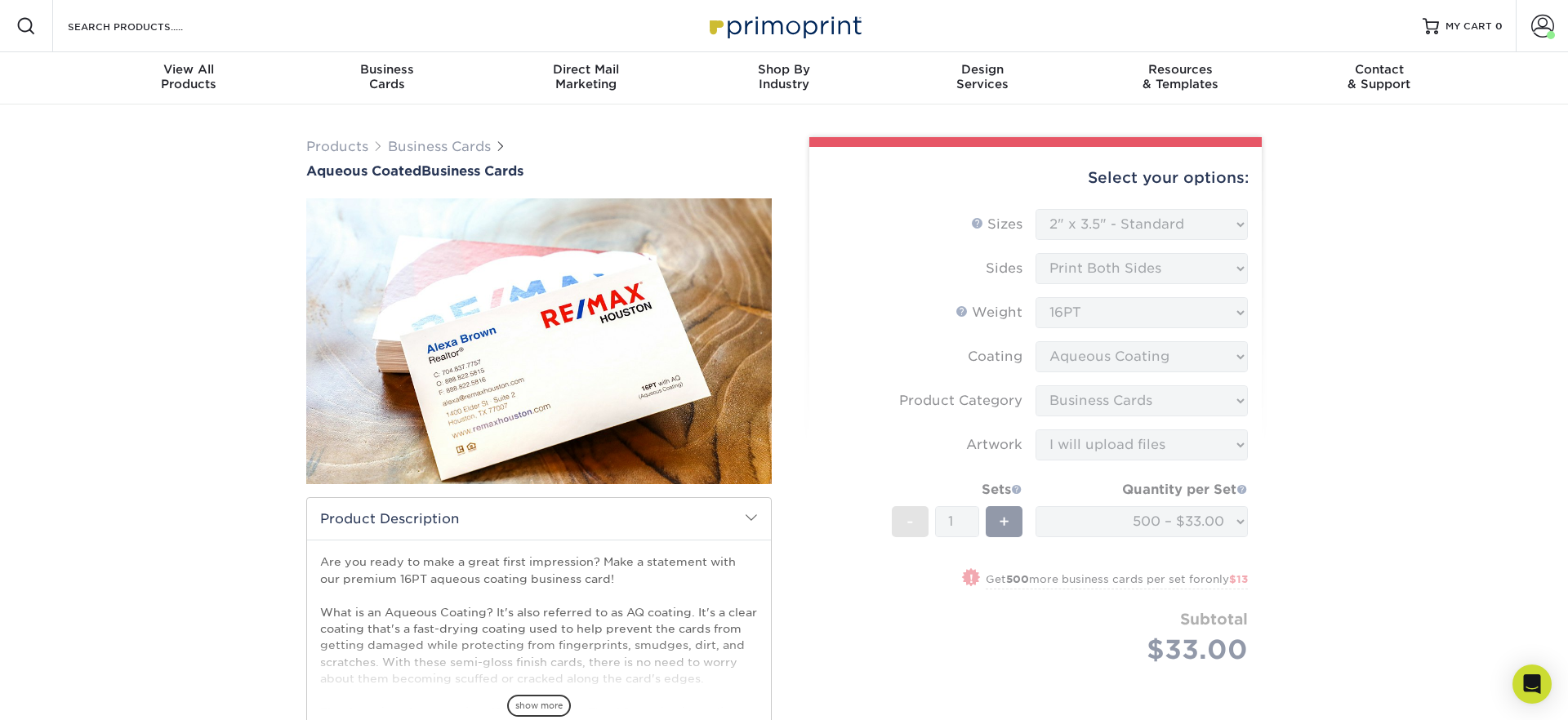
click at [779, 29] on img at bounding box center [784, 25] width 163 height 35
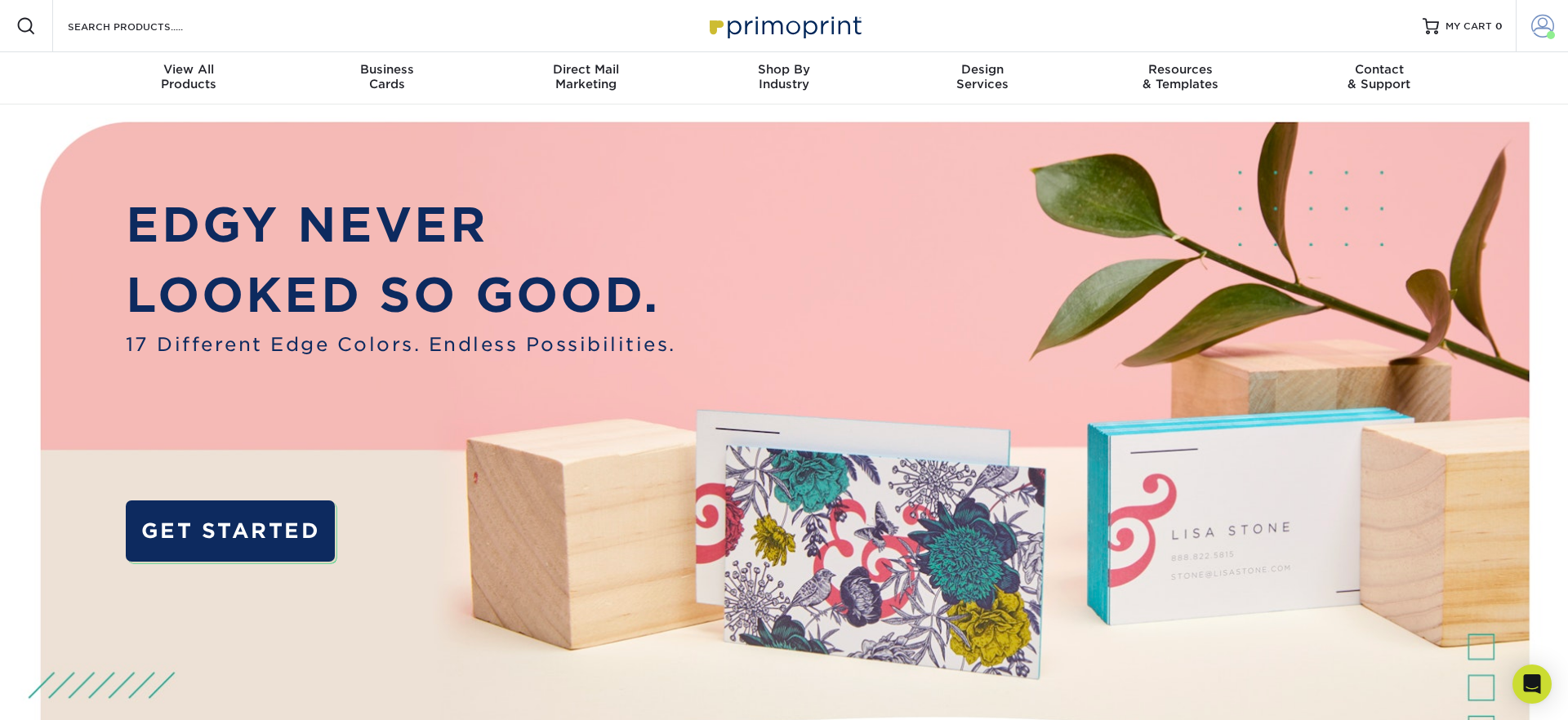
click at [1535, 27] on span at bounding box center [1543, 26] width 23 height 23
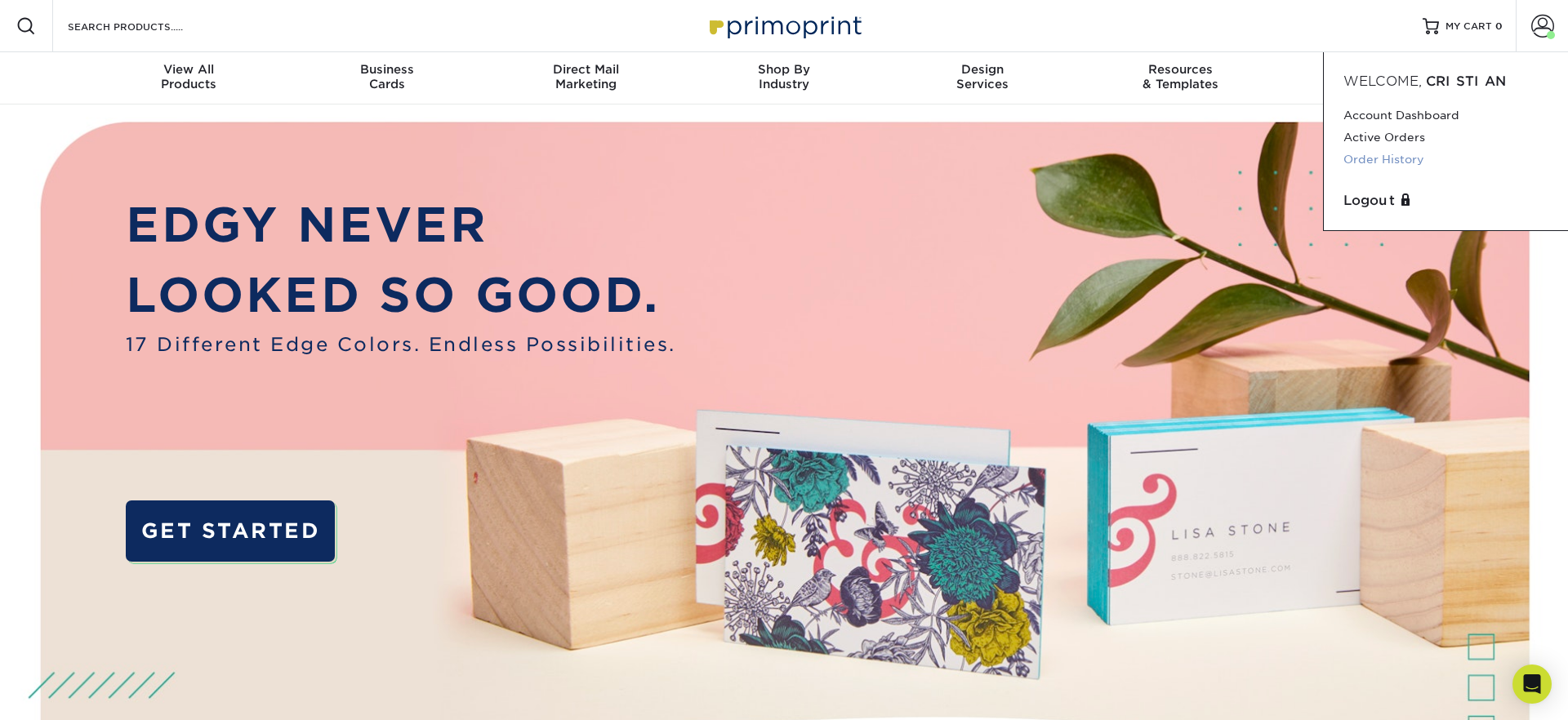
click at [1367, 160] on link "Order History" at bounding box center [1446, 160] width 205 height 22
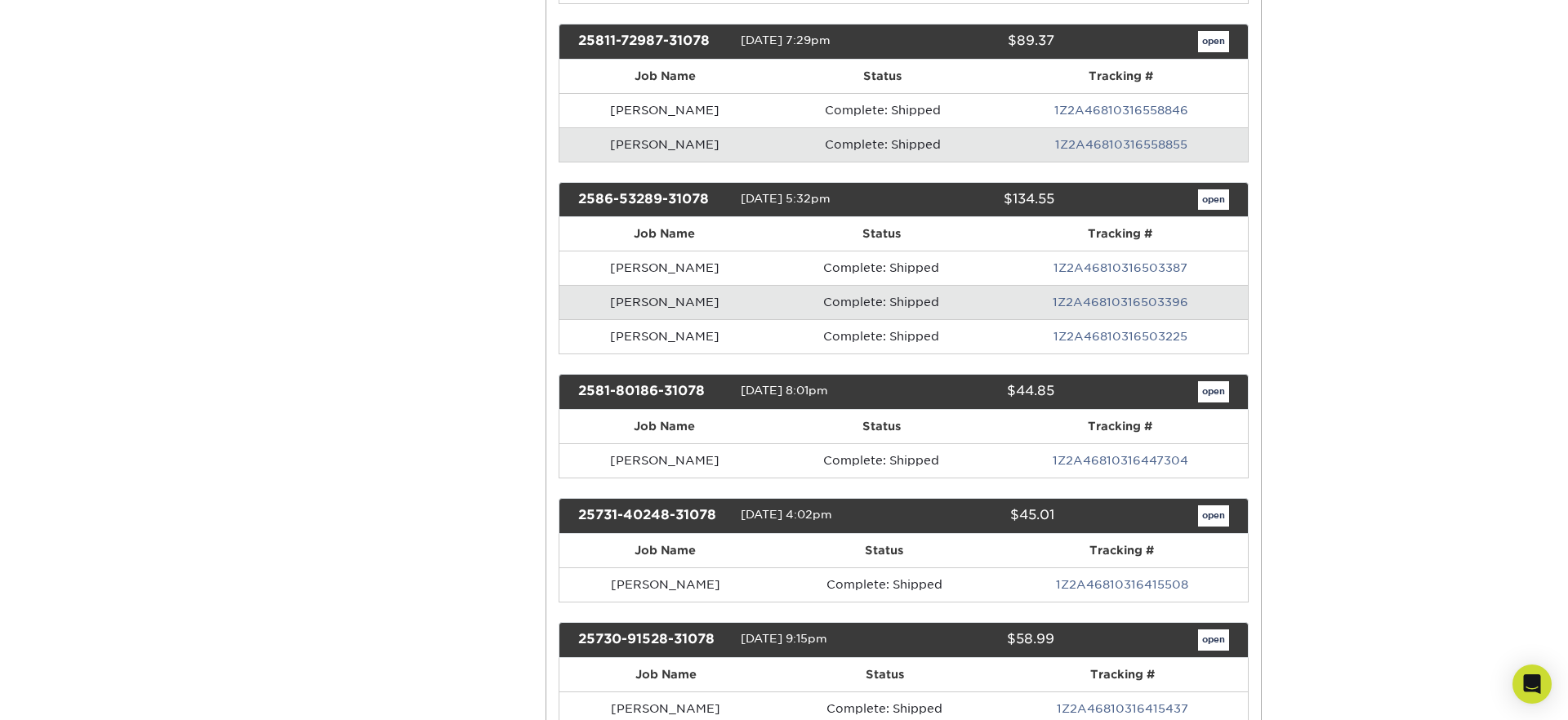
scroll to position [636, 0]
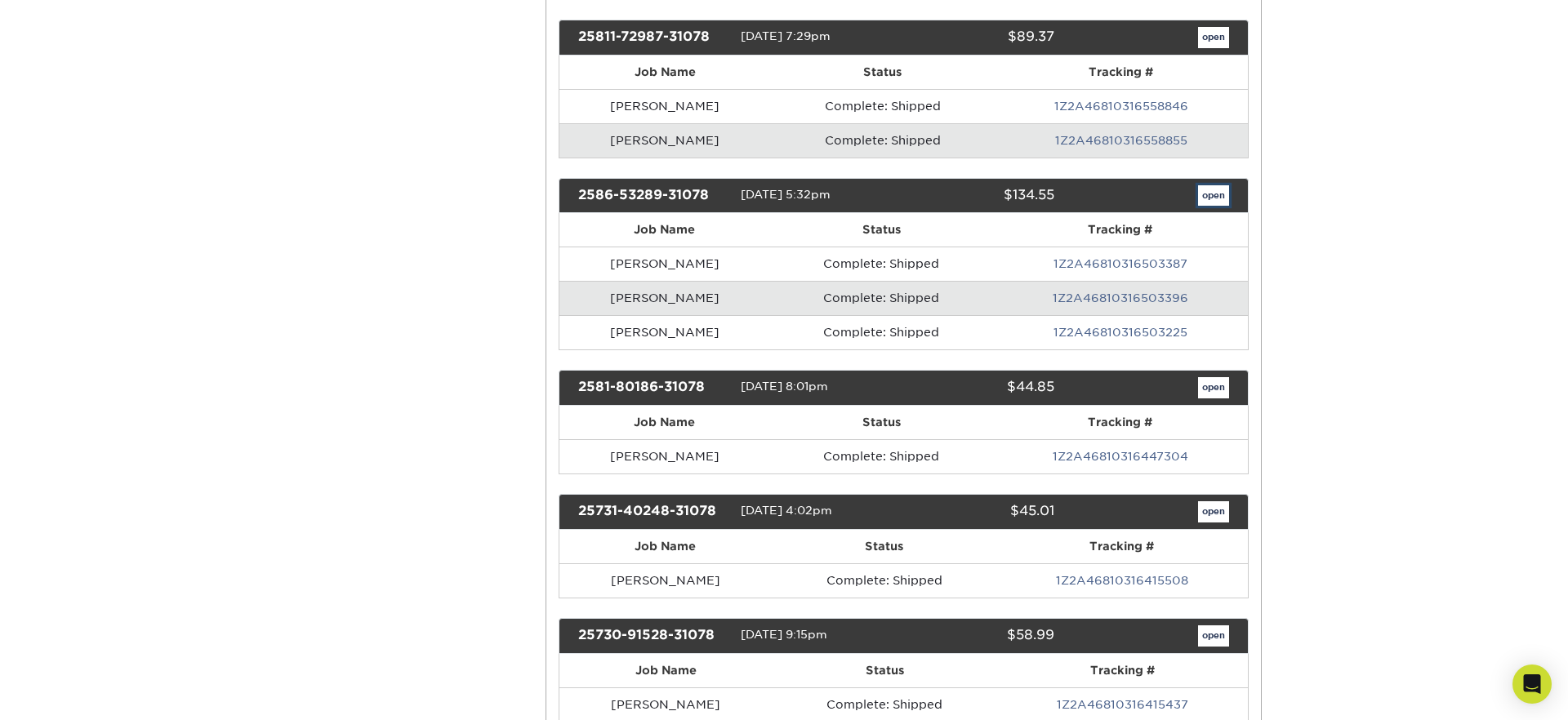
drag, startPoint x: 1222, startPoint y: 200, endPoint x: 1207, endPoint y: 214, distance: 20.5
click at [1222, 200] on link "open" at bounding box center [1213, 196] width 31 height 21
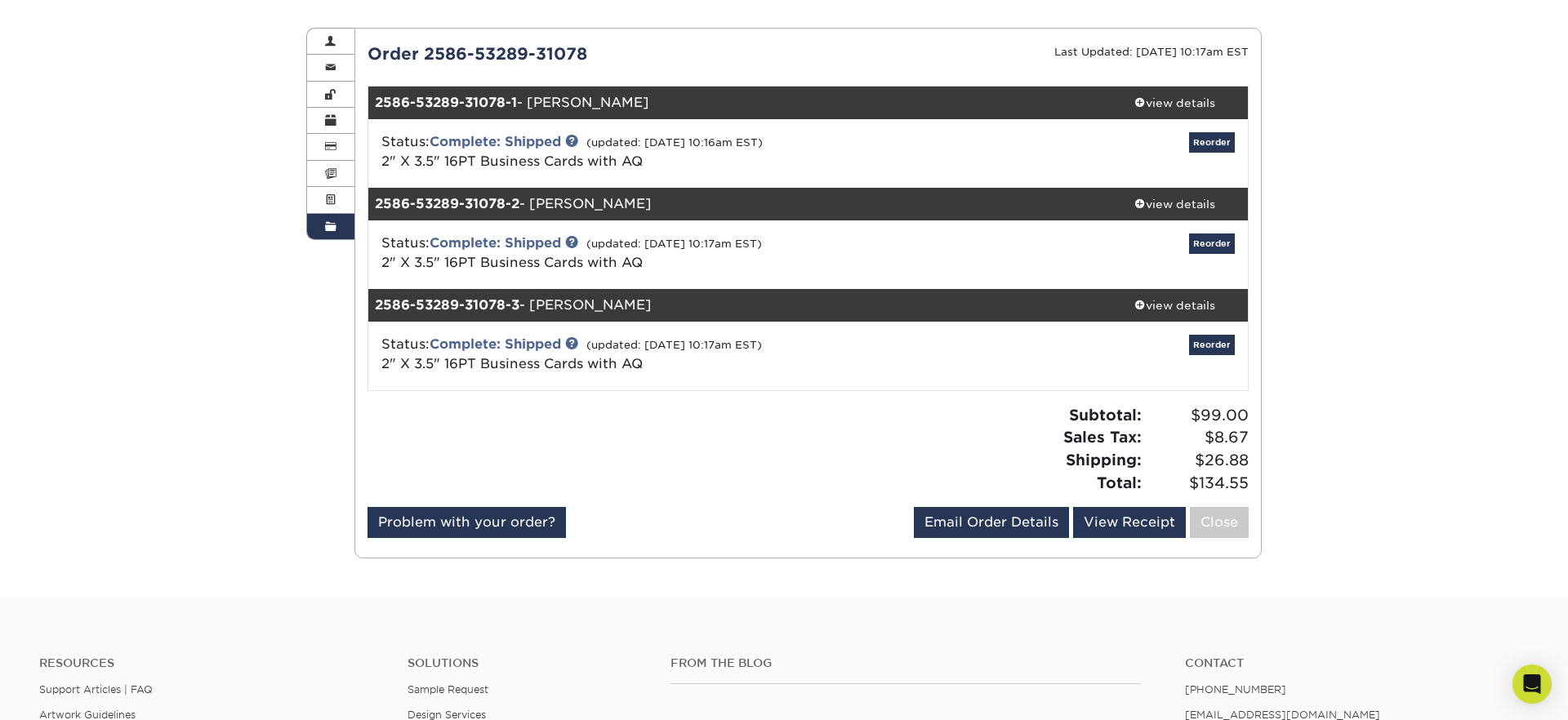
scroll to position [157, 0]
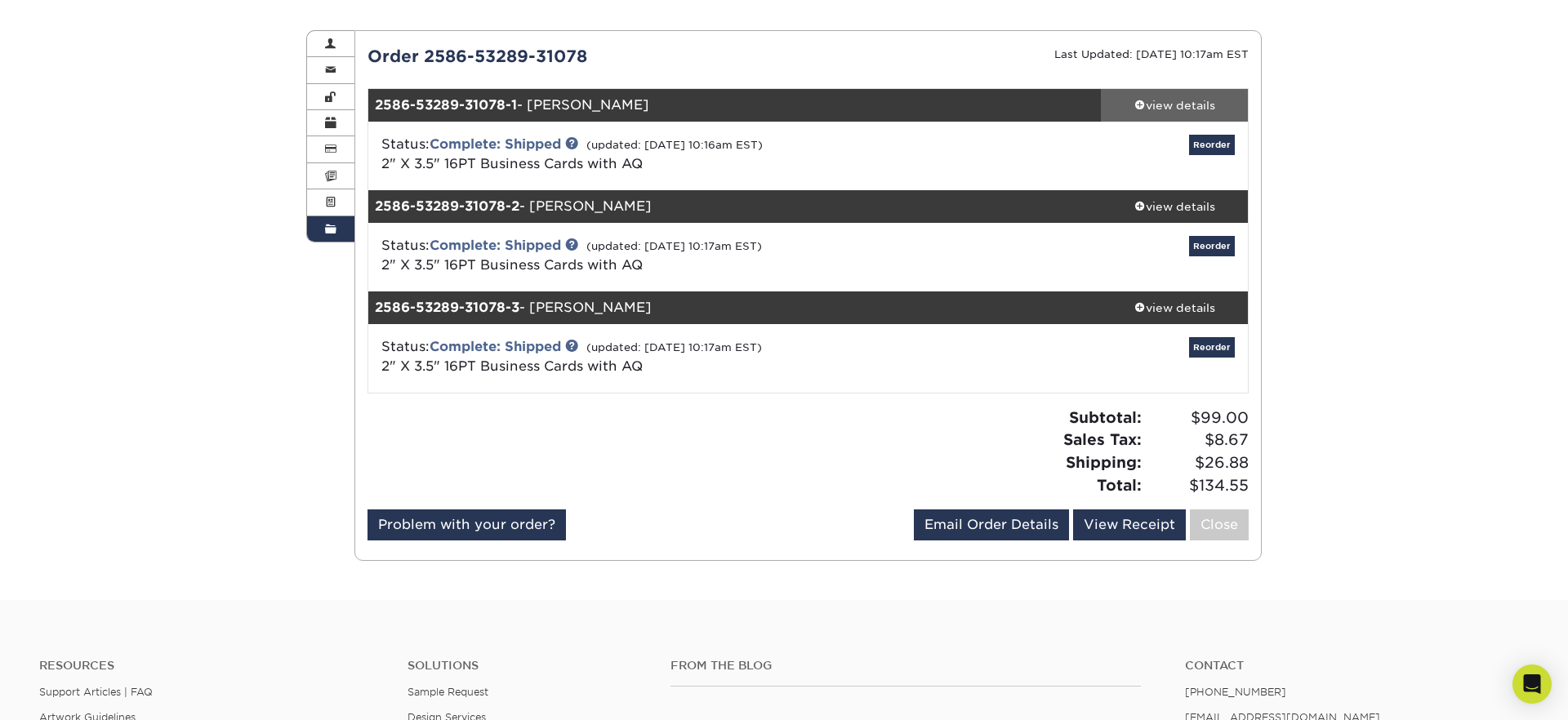
click at [1153, 102] on div "view details" at bounding box center [1174, 105] width 147 height 16
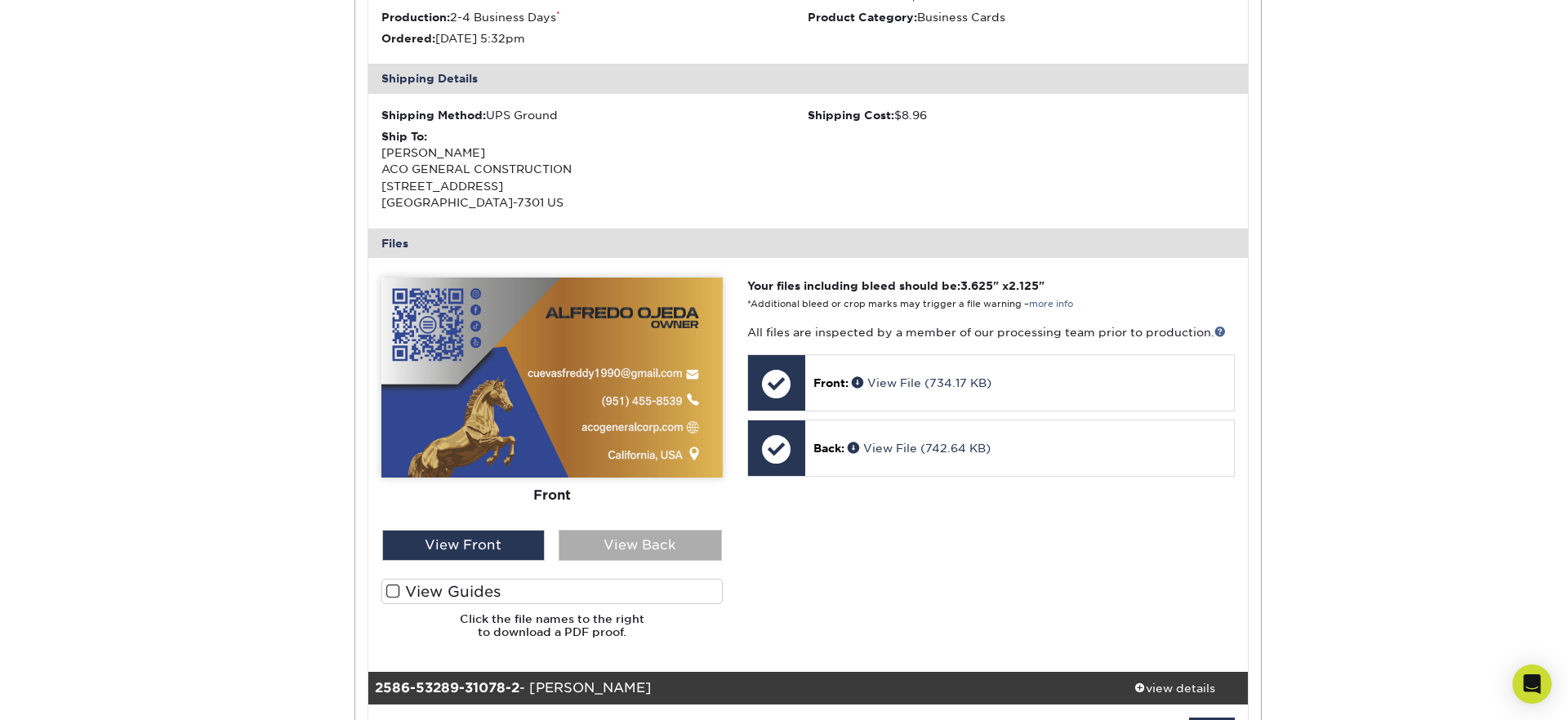
scroll to position [445, 0]
click at [638, 552] on div "View Back" at bounding box center [640, 544] width 163 height 31
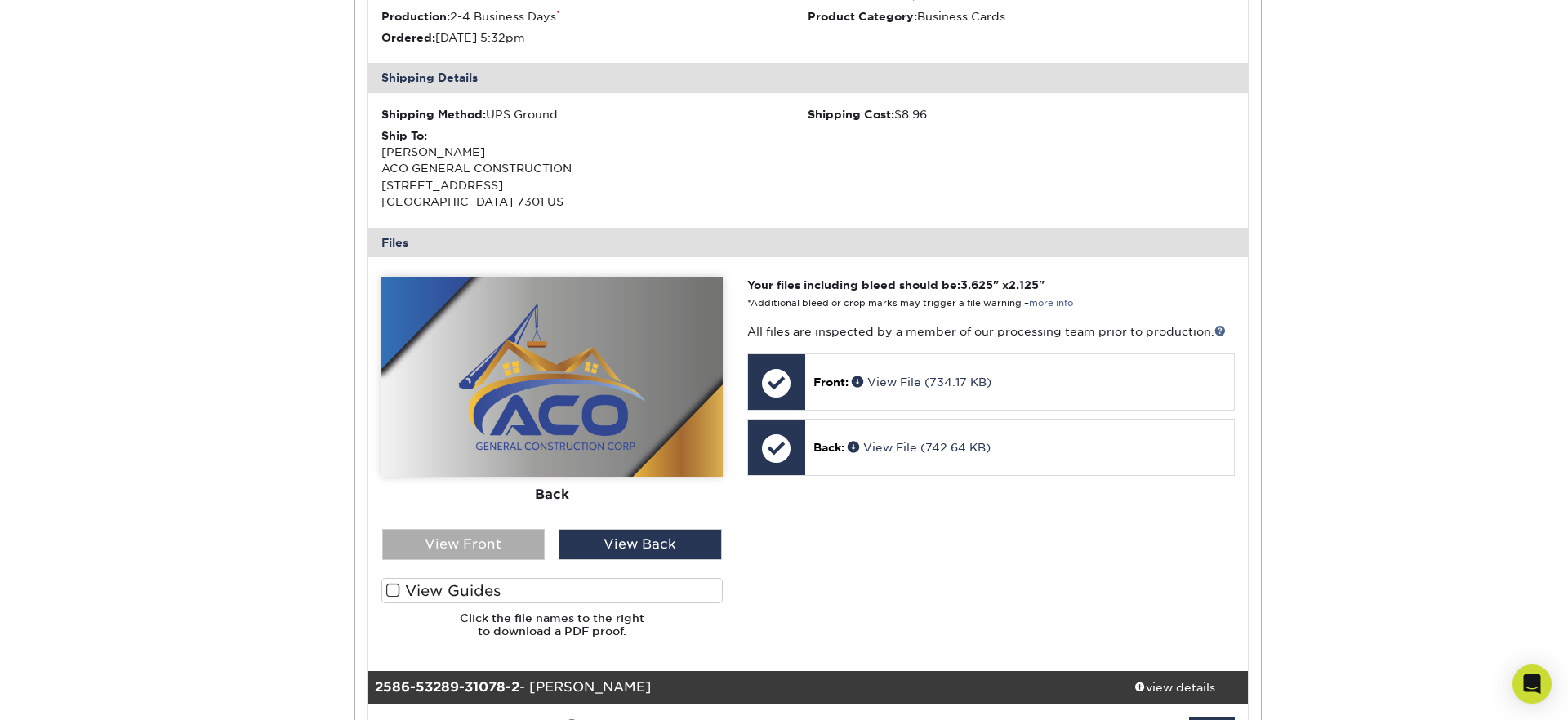
click at [476, 548] on div "View Front" at bounding box center [464, 544] width 163 height 31
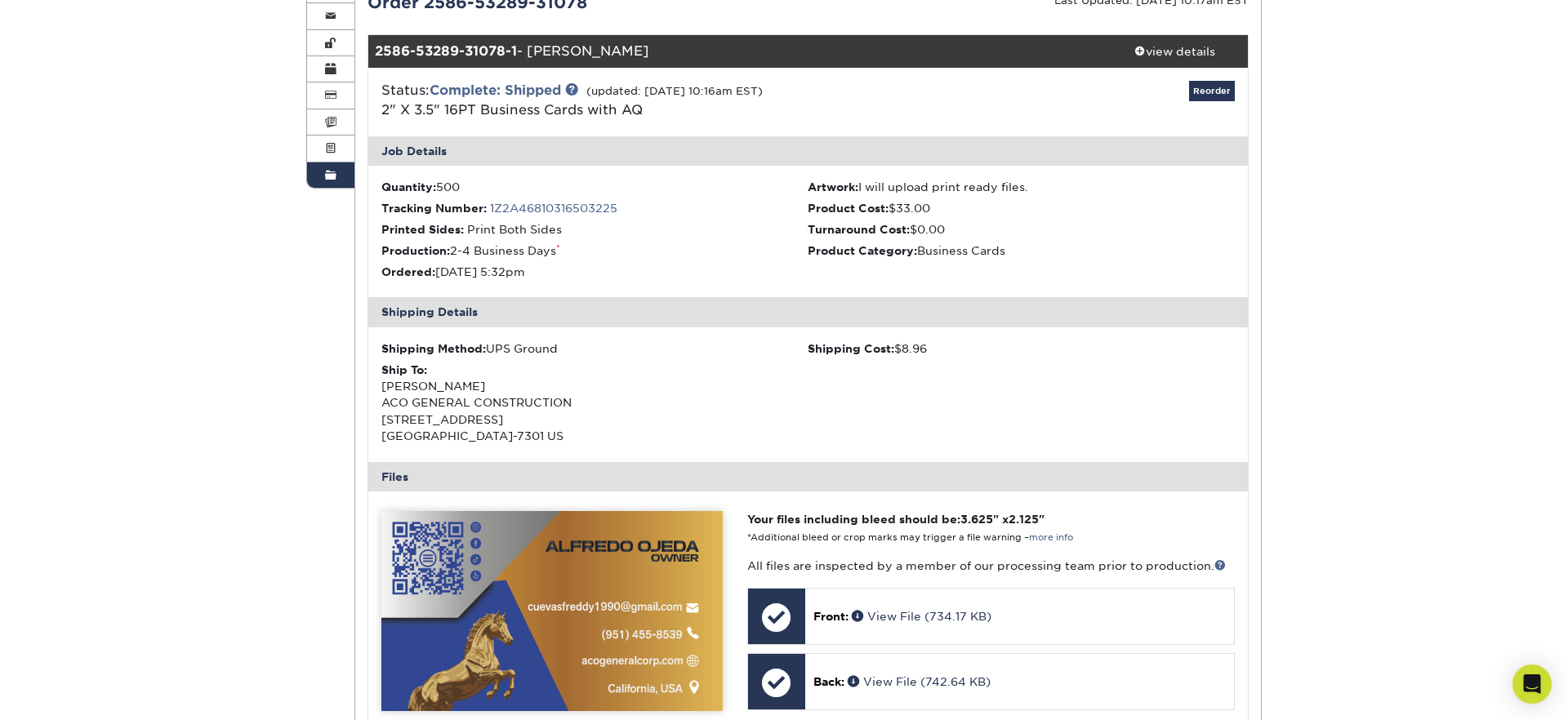
scroll to position [209, 0]
